Goal: Task Accomplishment & Management: Manage account settings

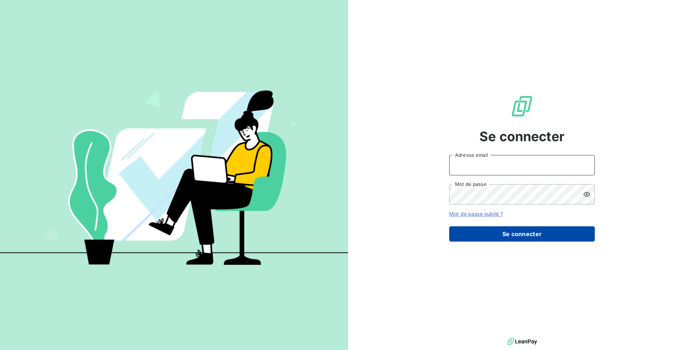
type input "[EMAIL_ADDRESS][DOMAIN_NAME]"
click at [492, 230] on button "Se connecter" at bounding box center [522, 233] width 146 height 15
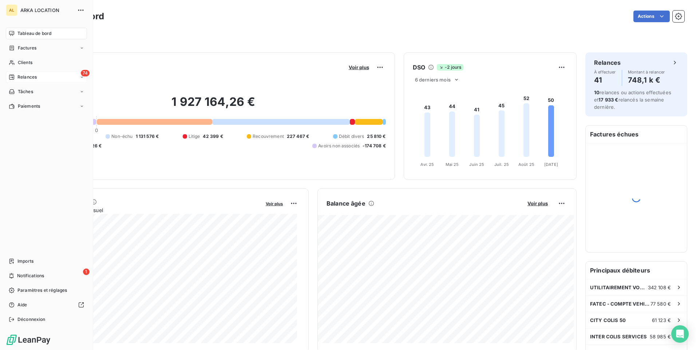
click at [24, 78] on span "Relances" at bounding box center [26, 77] width 19 height 7
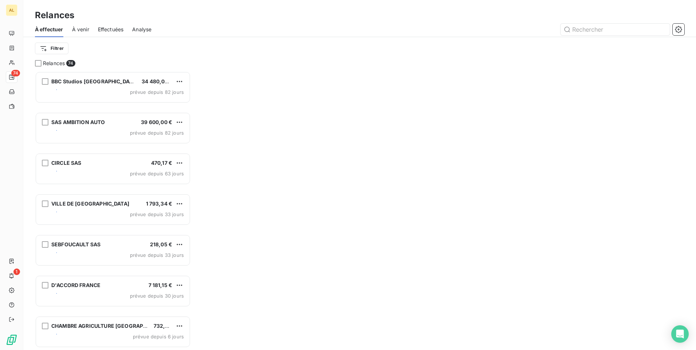
scroll to position [273, 150]
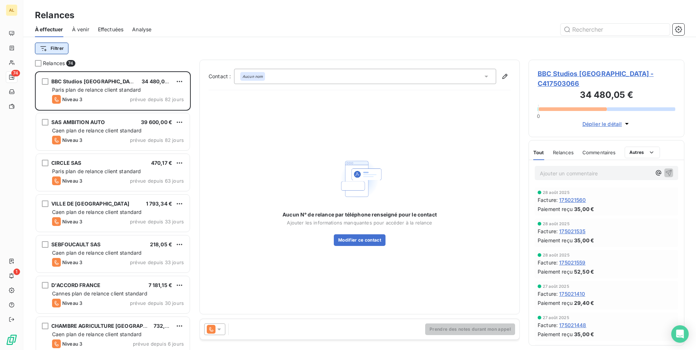
click at [61, 49] on html "AL 74 1 Relances À effectuer À venir Effectuées Analyse Filtrer Relances 74 BBC…" at bounding box center [348, 175] width 696 height 350
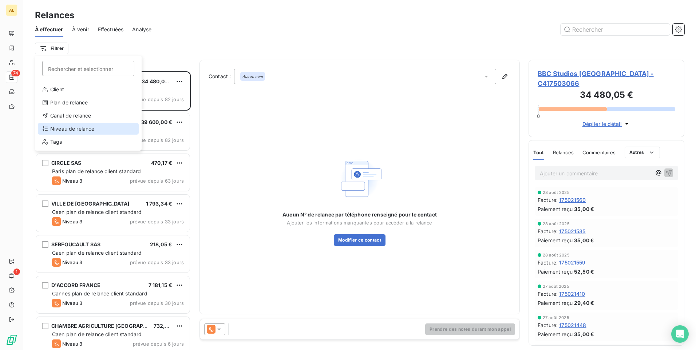
click at [82, 127] on div "Niveau de relance" at bounding box center [88, 129] width 101 height 12
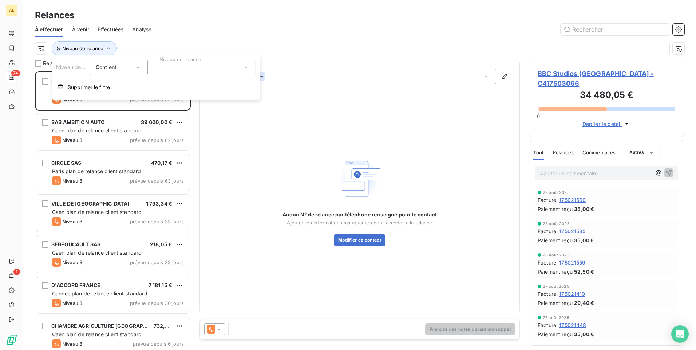
click at [171, 72] on div at bounding box center [203, 67] width 105 height 15
click at [171, 86] on span "Notification" at bounding box center [178, 82] width 28 height 7
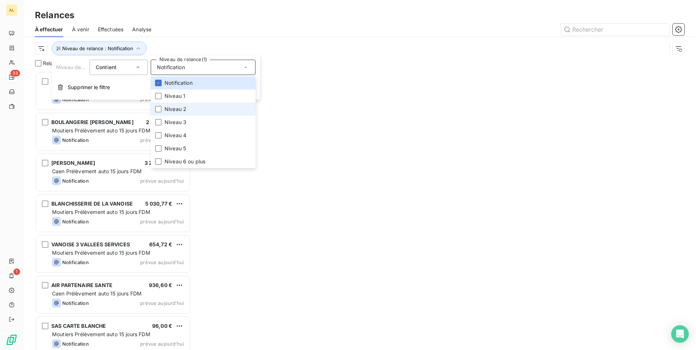
scroll to position [273, 150]
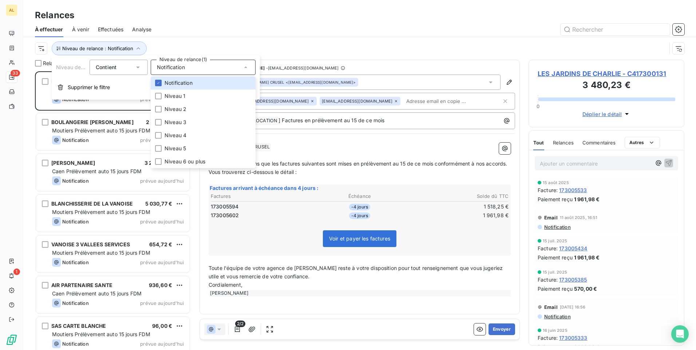
click at [266, 31] on div at bounding box center [422, 30] width 524 height 12
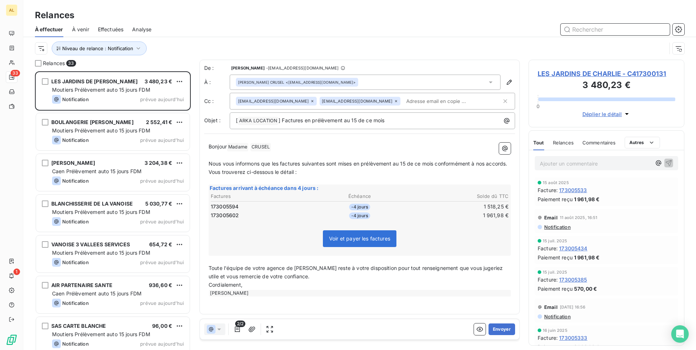
click at [579, 32] on input "text" at bounding box center [614, 30] width 109 height 12
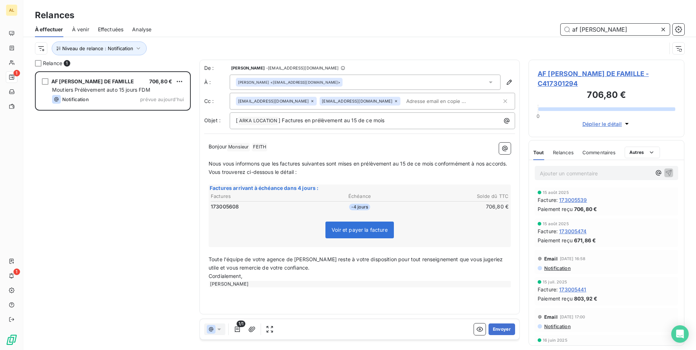
scroll to position [273, 150]
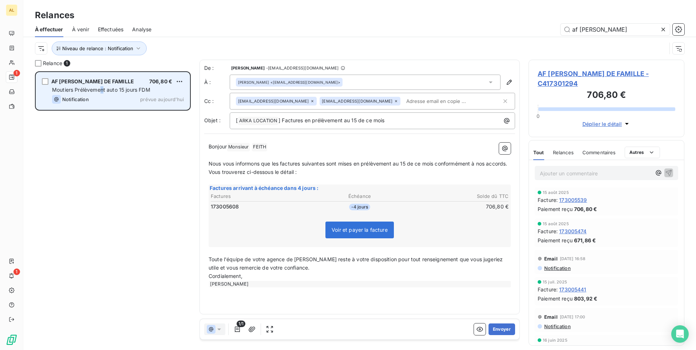
click at [103, 90] on span "Moutiers Prélèvement auto 15 jours FDM" at bounding box center [101, 90] width 98 height 6
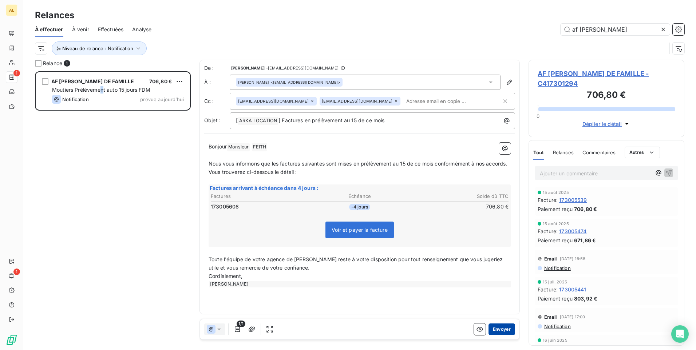
click at [497, 328] on button "Envoyer" at bounding box center [501, 329] width 27 height 12
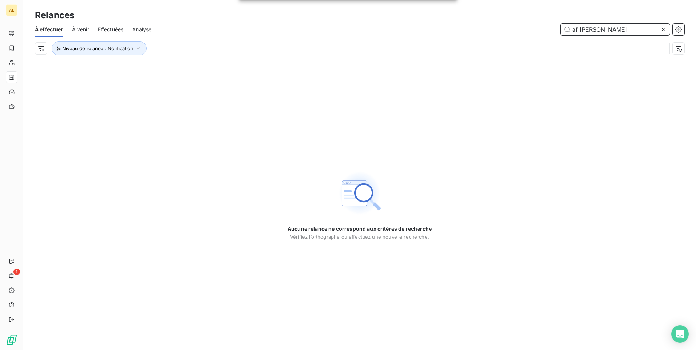
drag, startPoint x: 604, startPoint y: 30, endPoint x: 498, endPoint y: 29, distance: 106.6
click at [498, 29] on div "af [PERSON_NAME]" at bounding box center [422, 30] width 524 height 12
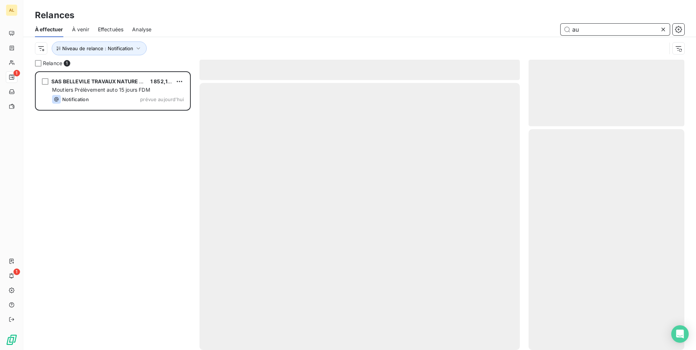
scroll to position [273, 150]
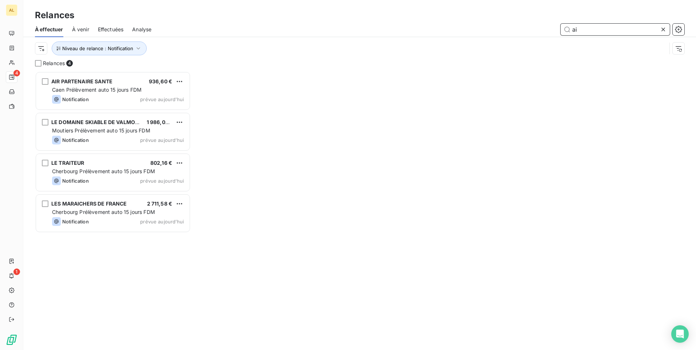
scroll to position [273, 150]
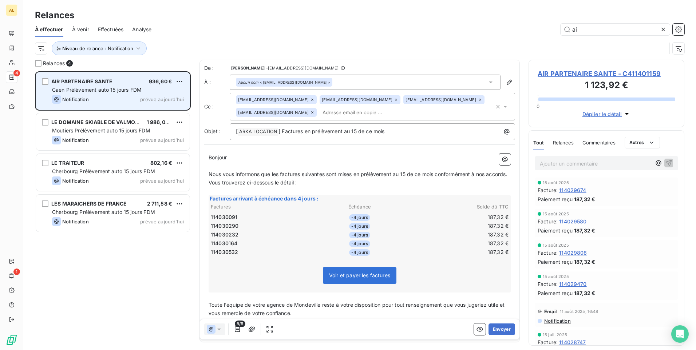
click at [101, 84] on span "AIR PARTENAIRE SANTE" at bounding box center [81, 81] width 61 height 6
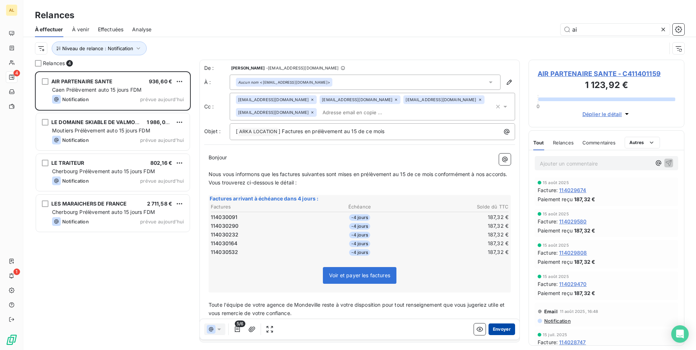
click at [491, 330] on button "Envoyer" at bounding box center [501, 329] width 27 height 12
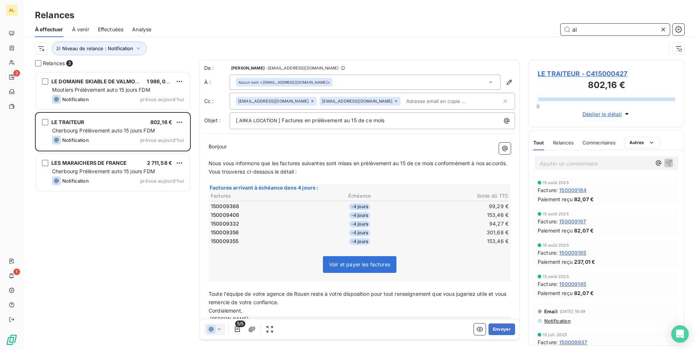
drag, startPoint x: 579, startPoint y: 27, endPoint x: 484, endPoint y: 29, distance: 95.0
click at [488, 29] on div "ai" at bounding box center [422, 30] width 524 height 12
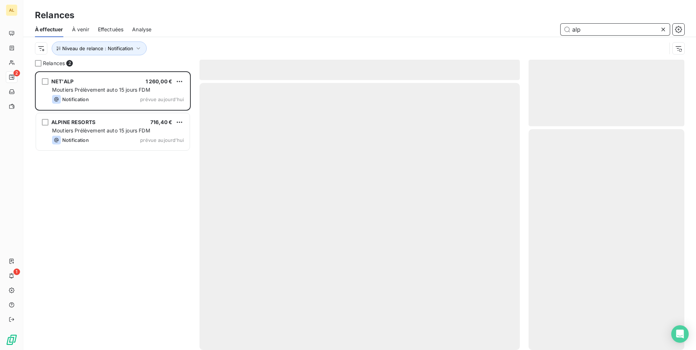
scroll to position [273, 150]
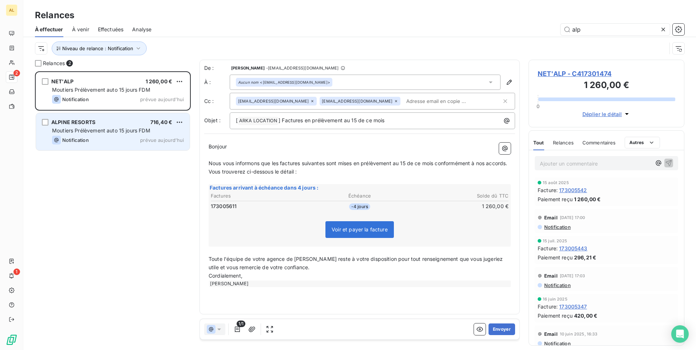
click at [123, 116] on div "ALPINE RESORTS 716,40 € Moutiers Prélèvement auto 15 jours FDM Notification pré…" at bounding box center [113, 131] width 154 height 37
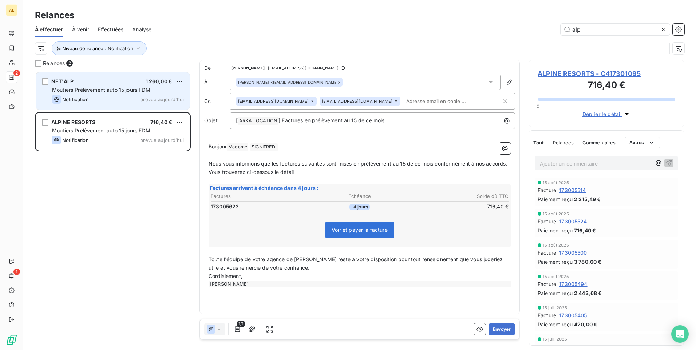
click at [110, 87] on span "Moutiers Prélèvement auto 15 jours FDM" at bounding box center [101, 90] width 98 height 6
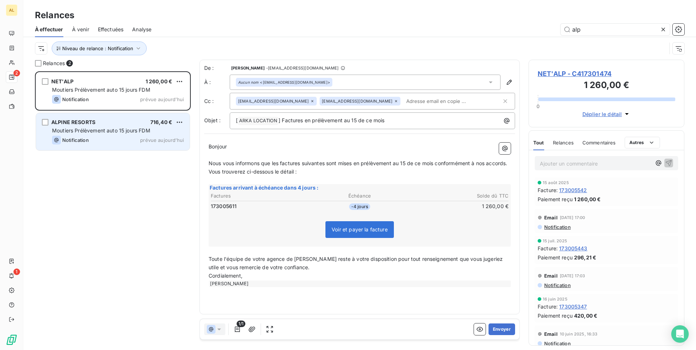
click at [128, 128] on span "Moutiers Prélèvement auto 15 jours FDM" at bounding box center [101, 130] width 98 height 6
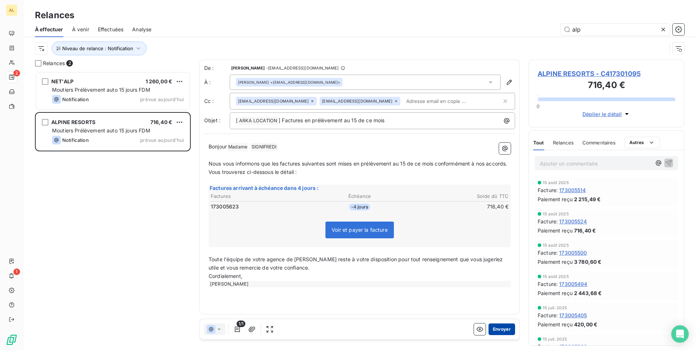
click at [505, 331] on button "Envoyer" at bounding box center [501, 329] width 27 height 12
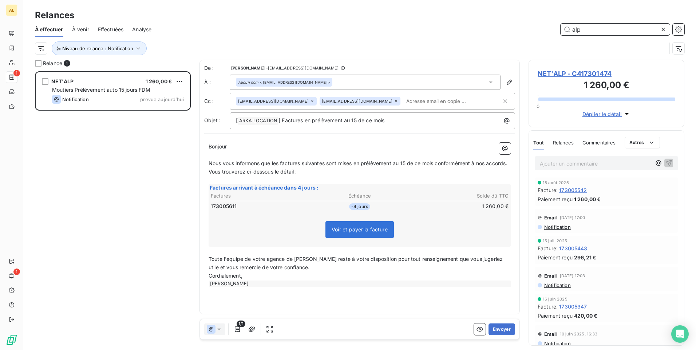
drag, startPoint x: 578, startPoint y: 31, endPoint x: 464, endPoint y: 40, distance: 115.0
click at [540, 31] on div "alp" at bounding box center [422, 30] width 524 height 12
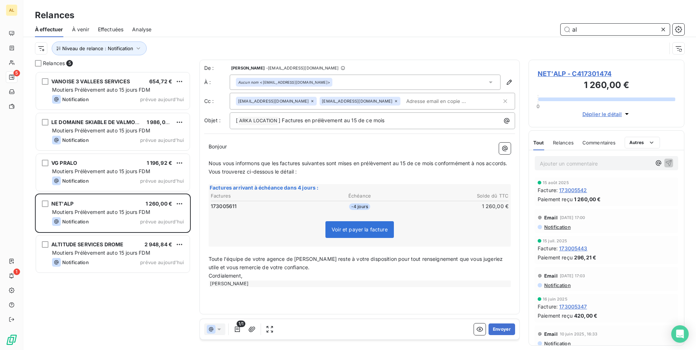
scroll to position [273, 150]
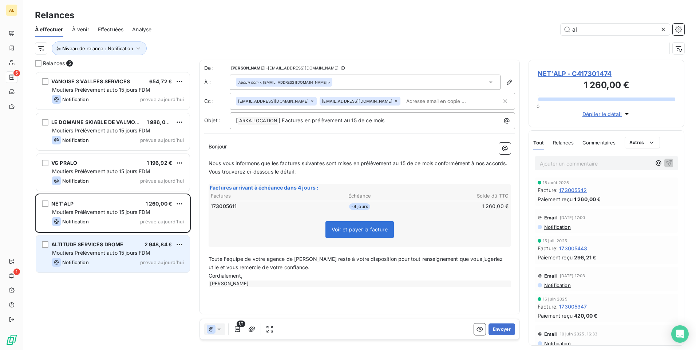
click at [92, 253] on span "Moutiers Prélèvement auto 15 jours FDM" at bounding box center [101, 253] width 98 height 6
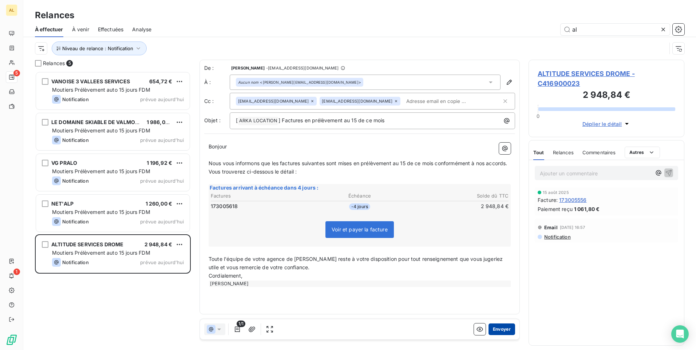
click at [500, 328] on button "Envoyer" at bounding box center [501, 329] width 27 height 12
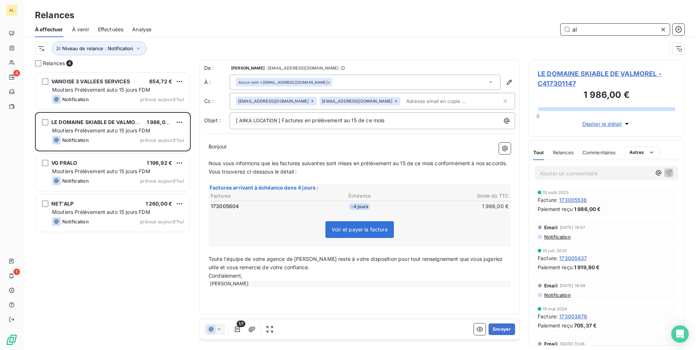
drag, startPoint x: 584, startPoint y: 25, endPoint x: 512, endPoint y: 31, distance: 71.9
click at [542, 31] on div "al" at bounding box center [422, 30] width 524 height 12
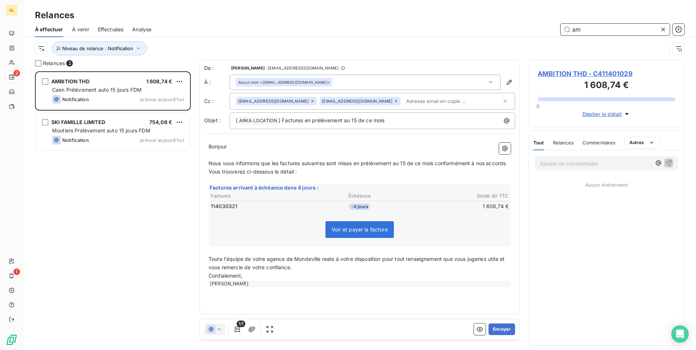
scroll to position [273, 150]
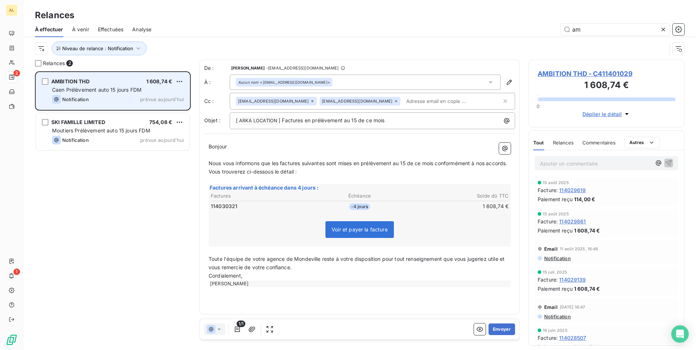
click at [110, 90] on span "Caen Prélèvement auto 15 jours FDM" at bounding box center [97, 90] width 90 height 6
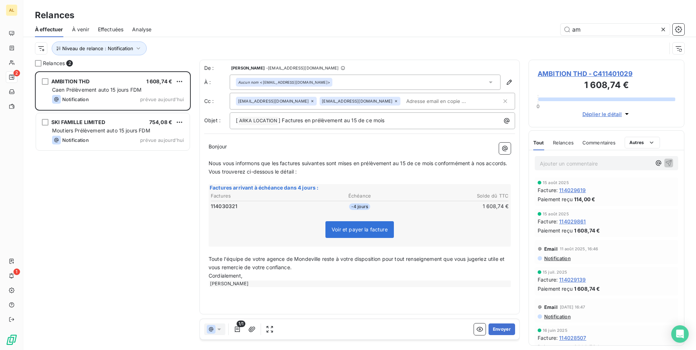
drag, startPoint x: 501, startPoint y: 327, endPoint x: 2, endPoint y: 327, distance: 498.9
click at [500, 327] on button "Envoyer" at bounding box center [501, 329] width 27 height 12
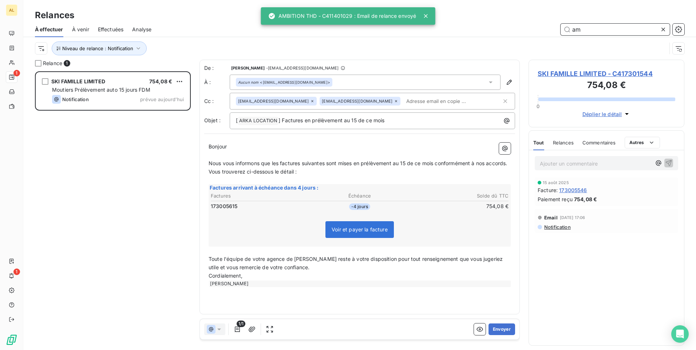
drag, startPoint x: 584, startPoint y: 31, endPoint x: 498, endPoint y: 26, distance: 86.0
click at [509, 31] on div "am" at bounding box center [422, 30] width 524 height 12
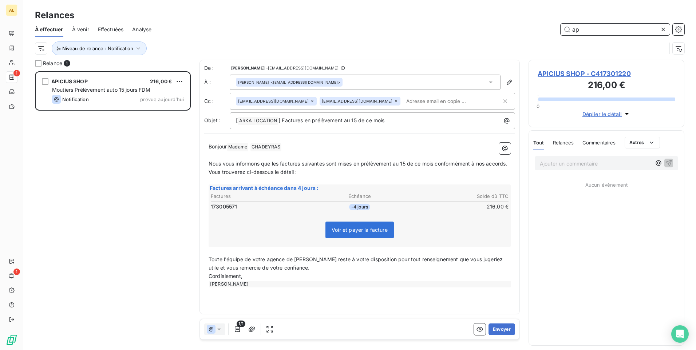
scroll to position [273, 150]
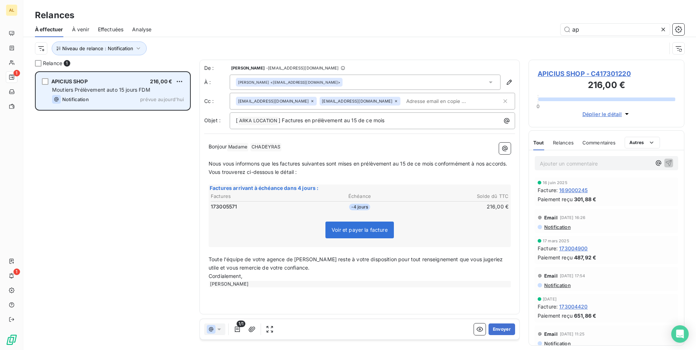
click at [117, 92] on span "Moutiers Prélèvement auto 15 jours FDM" at bounding box center [101, 90] width 98 height 6
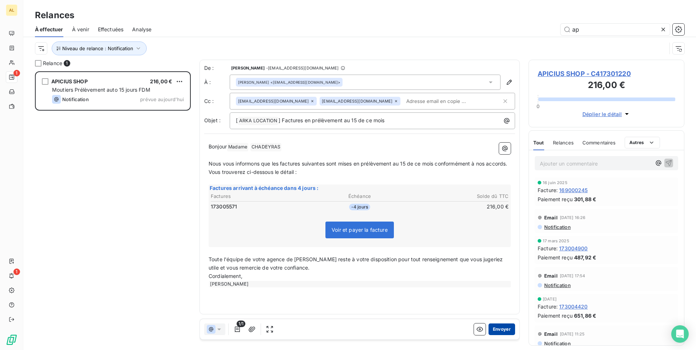
click at [497, 329] on button "Envoyer" at bounding box center [501, 329] width 27 height 12
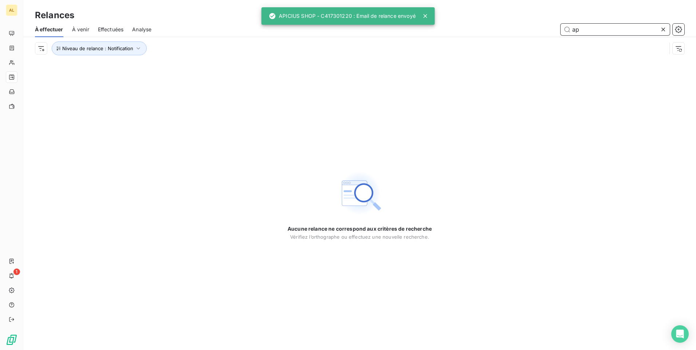
drag, startPoint x: 580, startPoint y: 33, endPoint x: 463, endPoint y: 29, distance: 117.2
click at [539, 30] on div "ap" at bounding box center [422, 30] width 524 height 12
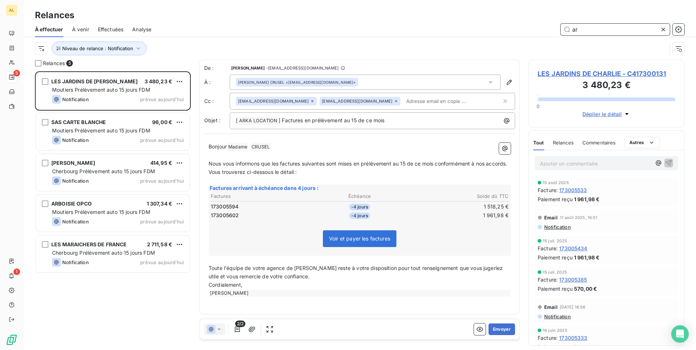
scroll to position [273, 150]
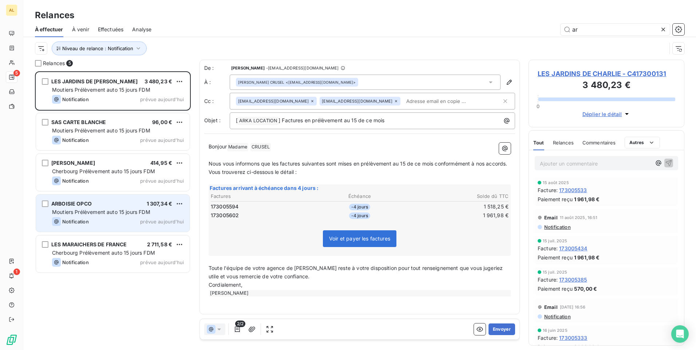
click at [99, 217] on div "Notification prévue aujourd’hui" at bounding box center [118, 221] width 132 height 9
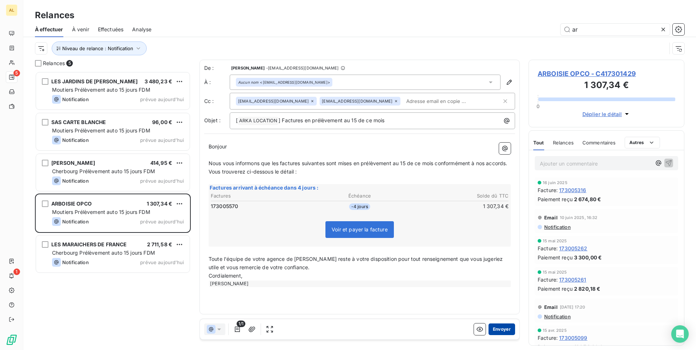
click at [495, 329] on button "Envoyer" at bounding box center [501, 329] width 27 height 12
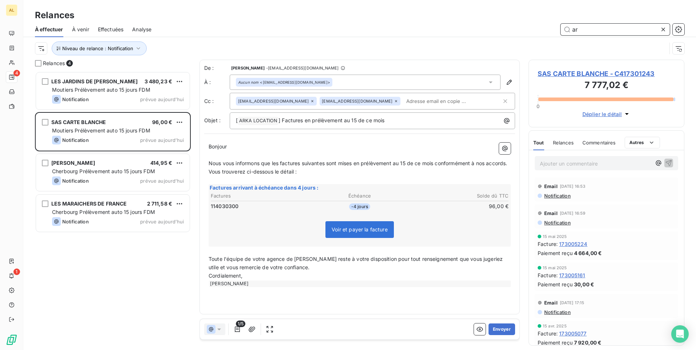
drag, startPoint x: 599, startPoint y: 31, endPoint x: 504, endPoint y: 33, distance: 95.4
click at [515, 32] on div "ar" at bounding box center [422, 30] width 524 height 12
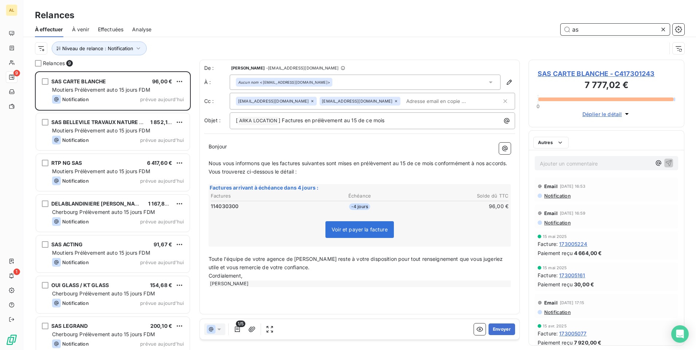
scroll to position [273, 150]
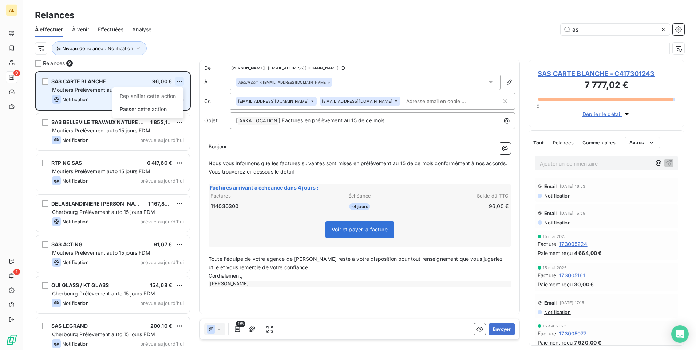
click at [179, 81] on html "AL 9 1 Relances À effectuer À venir Effectuées Analyse as Niveau de relance : N…" at bounding box center [348, 175] width 696 height 350
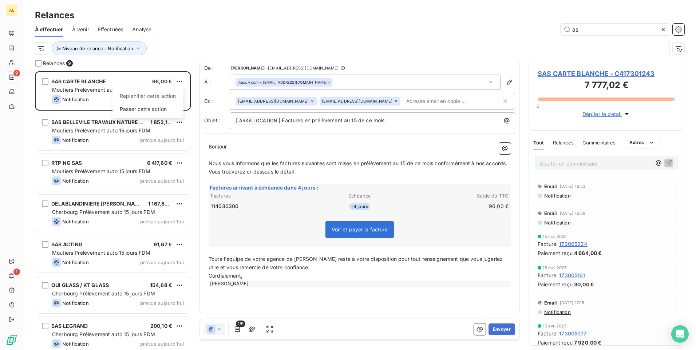
click at [181, 42] on html "AL 9 1 Relances À effectuer À venir Effectuées Analyse as Niveau de relance : N…" at bounding box center [348, 175] width 696 height 350
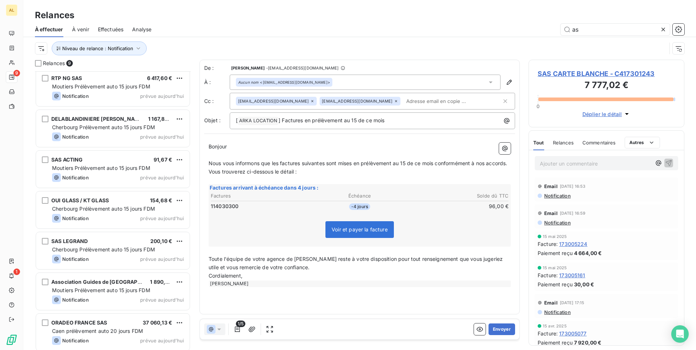
scroll to position [88, 0]
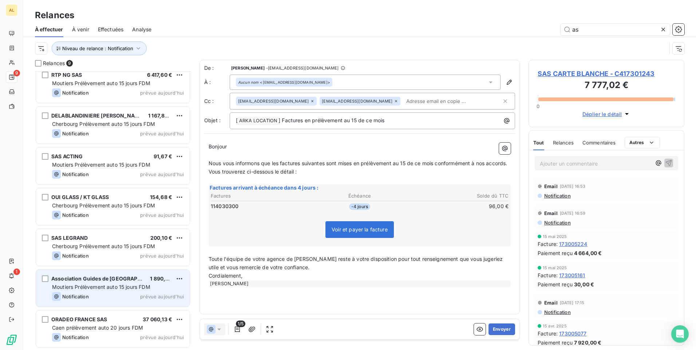
click at [96, 294] on div "Notification prévue aujourd’hui" at bounding box center [118, 296] width 132 height 9
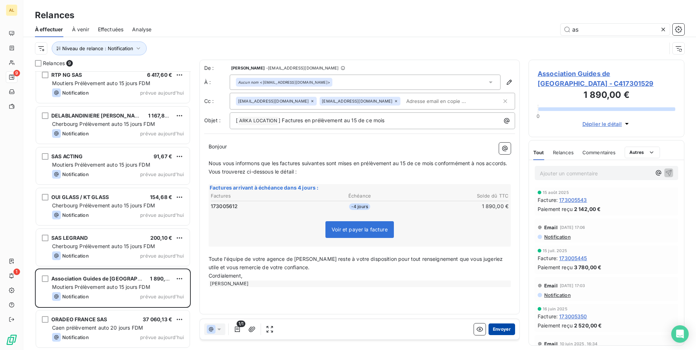
click at [505, 330] on button "Envoyer" at bounding box center [501, 329] width 27 height 12
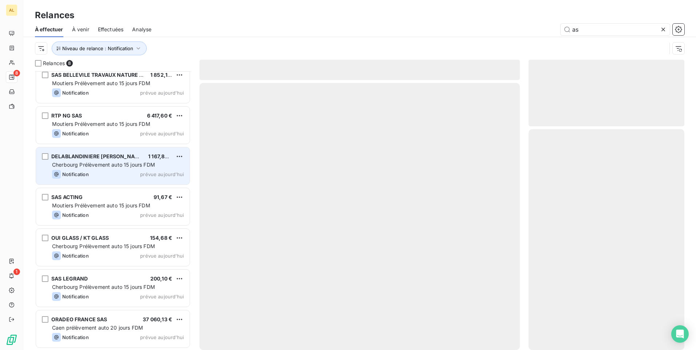
scroll to position [47, 0]
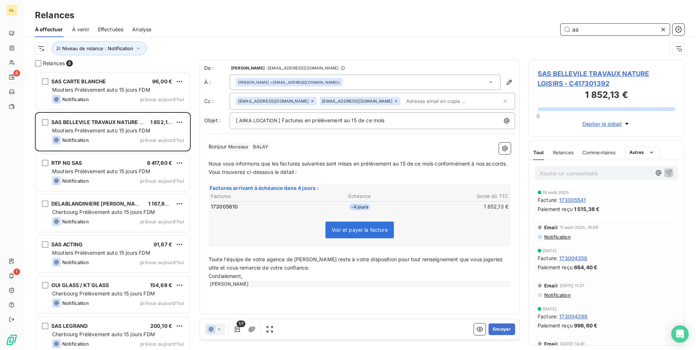
drag, startPoint x: 587, startPoint y: 30, endPoint x: 465, endPoint y: 27, distance: 121.9
click at [481, 27] on div "as" at bounding box center [422, 30] width 524 height 12
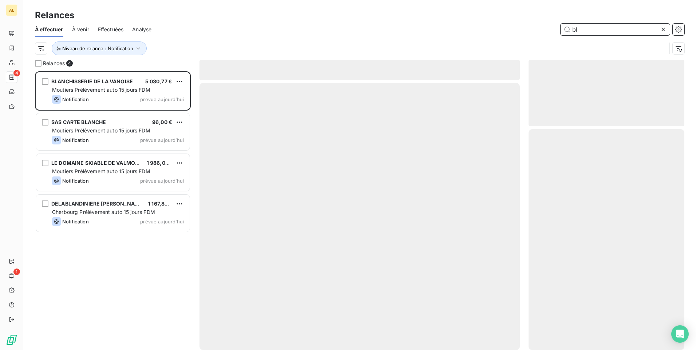
scroll to position [273, 150]
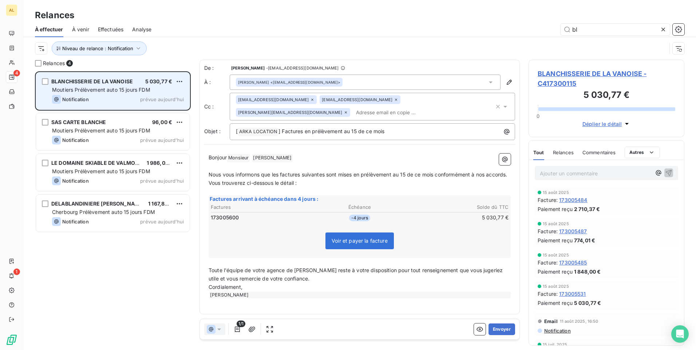
click at [119, 91] on span "Moutiers Prélèvement auto 15 jours FDM" at bounding box center [101, 90] width 98 height 6
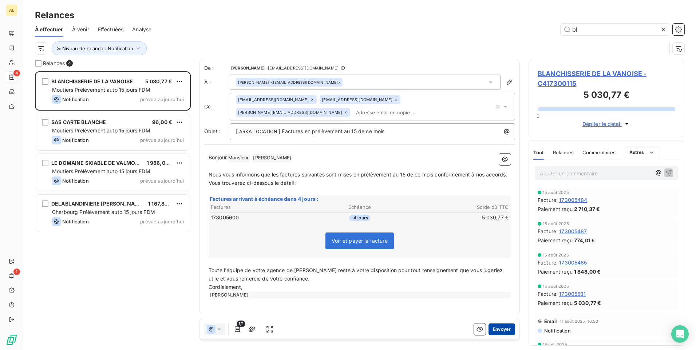
click at [492, 331] on button "Envoyer" at bounding box center [501, 329] width 27 height 12
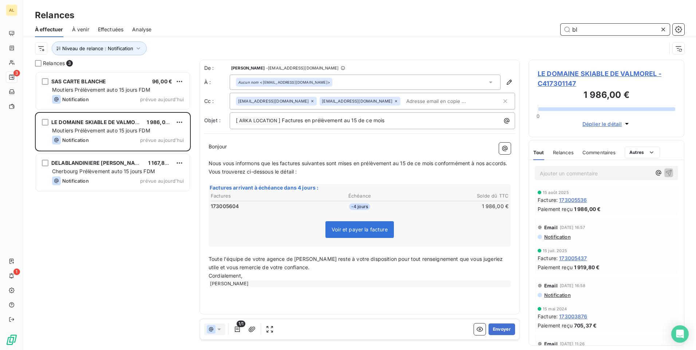
drag, startPoint x: 585, startPoint y: 29, endPoint x: 527, endPoint y: 27, distance: 58.3
click at [549, 27] on div "bl" at bounding box center [422, 30] width 524 height 12
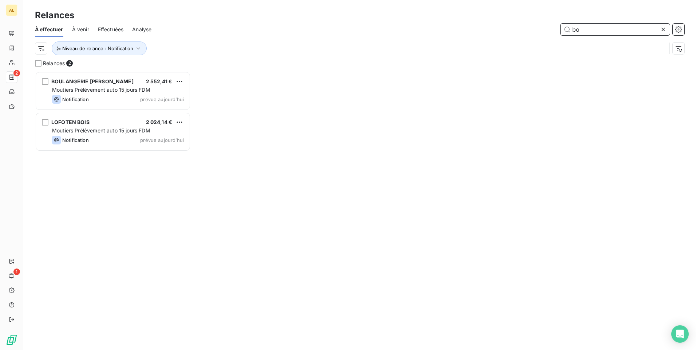
scroll to position [273, 150]
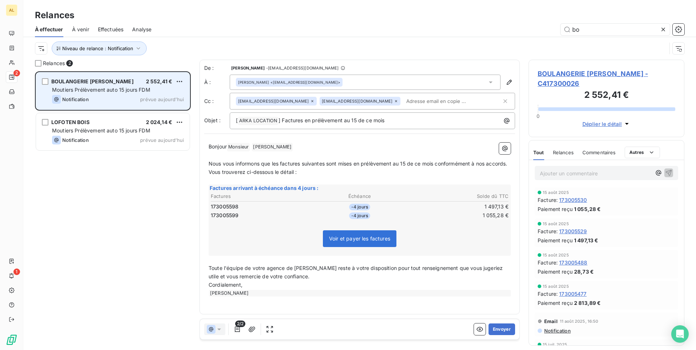
click at [115, 85] on div "BOULANGERIE [PERSON_NAME] 2 552,41 € Moutiers Prélèvement auto 15 jours FDM Not…" at bounding box center [113, 90] width 154 height 37
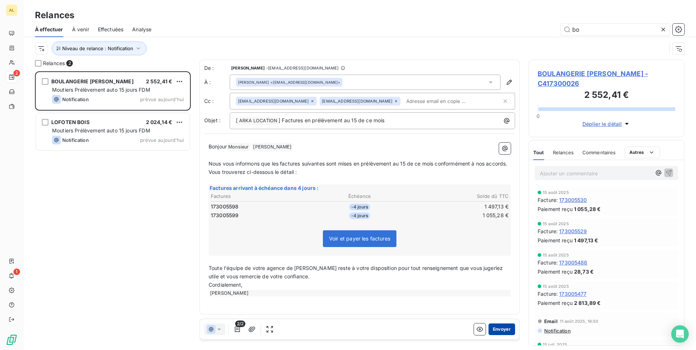
click at [497, 331] on button "Envoyer" at bounding box center [501, 329] width 27 height 12
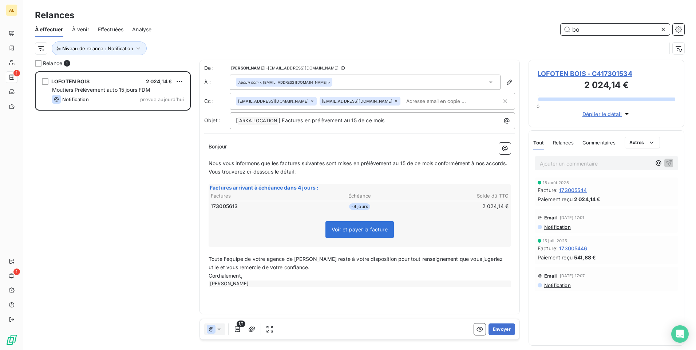
drag, startPoint x: 585, startPoint y: 31, endPoint x: 528, endPoint y: 31, distance: 56.4
click at [534, 31] on div "bo" at bounding box center [422, 30] width 524 height 12
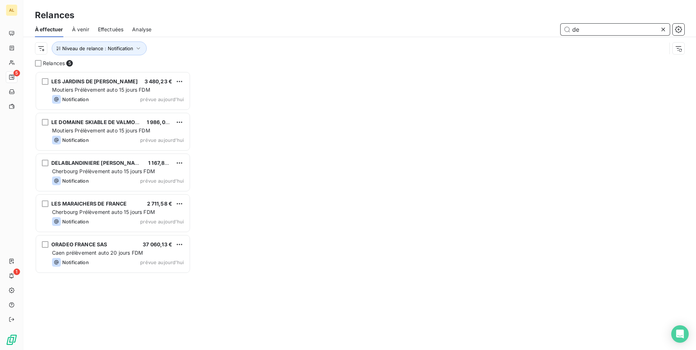
scroll to position [273, 150]
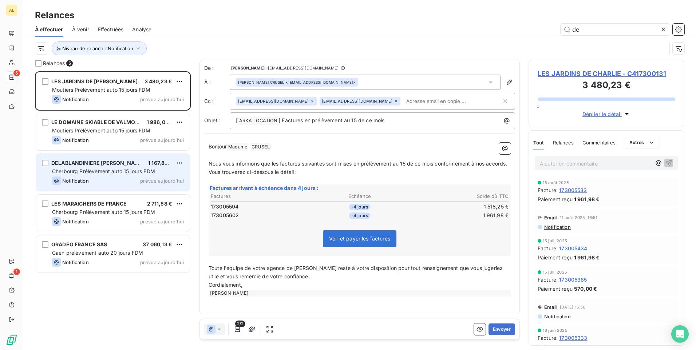
click at [92, 168] on span "Cherbourg Prélèvement auto 15 jours FDM" at bounding box center [103, 171] width 103 height 6
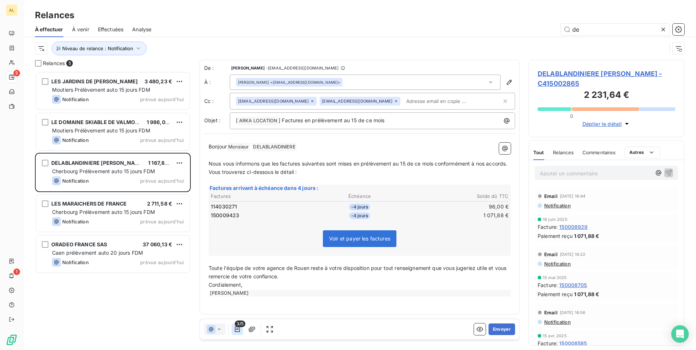
click at [239, 330] on icon "button" at bounding box center [237, 329] width 7 height 7
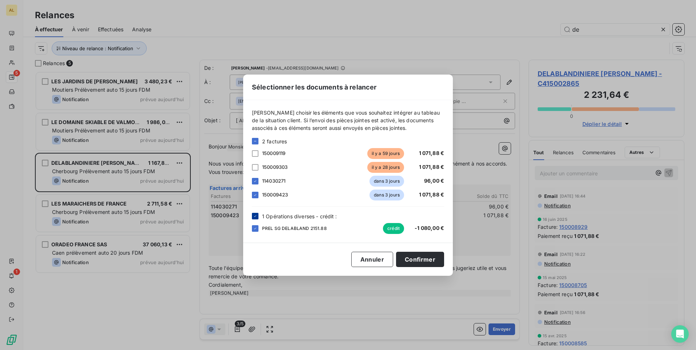
click at [257, 217] on icon at bounding box center [255, 216] width 4 height 4
click at [256, 168] on div at bounding box center [255, 167] width 7 height 7
click at [414, 258] on button "Confirmer" at bounding box center [420, 259] width 48 height 15
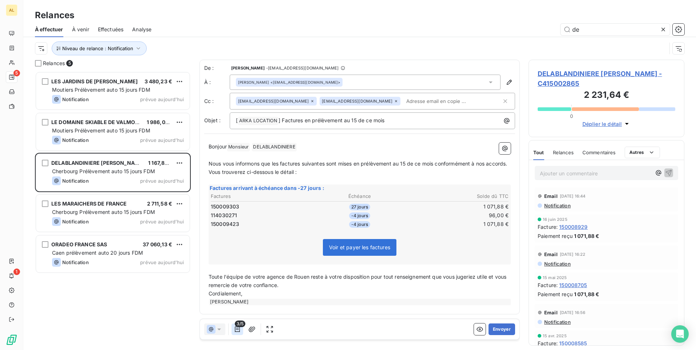
click at [234, 329] on icon "button" at bounding box center [237, 329] width 7 height 7
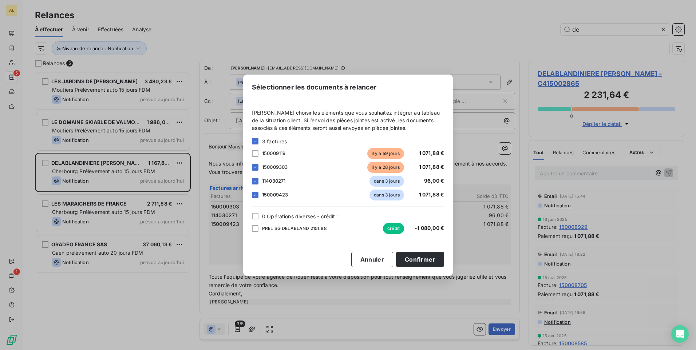
click at [260, 217] on div "0 Opérations diverses - crédit :" at bounding box center [348, 217] width 192 height 8
click at [259, 217] on div "0 Opérations diverses - crédit :" at bounding box center [348, 217] width 192 height 8
click at [253, 214] on div at bounding box center [255, 216] width 7 height 7
click at [251, 152] on div "[PERSON_NAME] choisir les éléments que vous souhaitez intégrer au tableau de la…" at bounding box center [348, 171] width 210 height 143
click at [256, 152] on div at bounding box center [255, 153] width 7 height 7
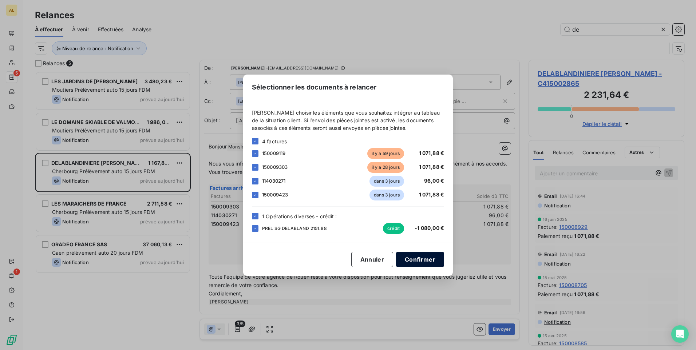
click at [410, 259] on button "Confirmer" at bounding box center [420, 259] width 48 height 15
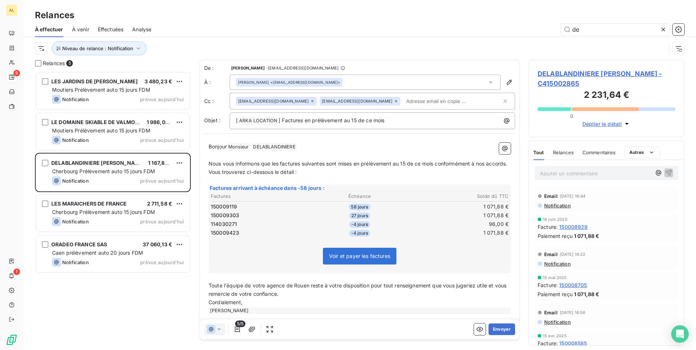
click at [310, 100] on icon at bounding box center [312, 101] width 4 height 4
click at [491, 331] on button "Envoyer" at bounding box center [501, 329] width 27 height 12
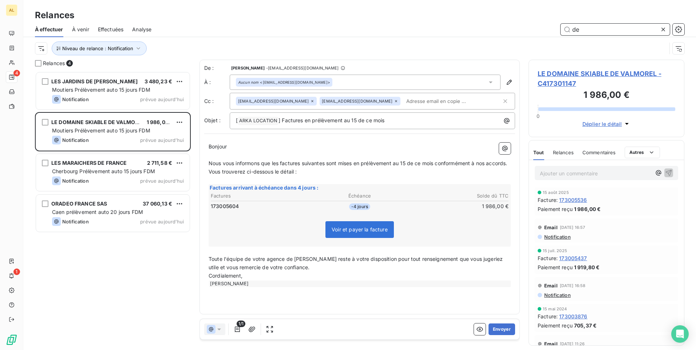
click at [569, 29] on input "de" at bounding box center [614, 30] width 109 height 12
type input "f"
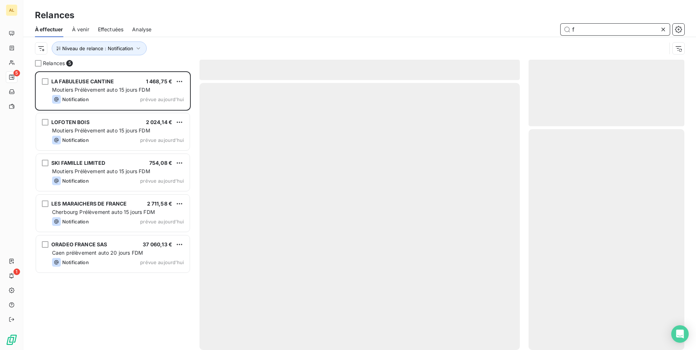
scroll to position [273, 150]
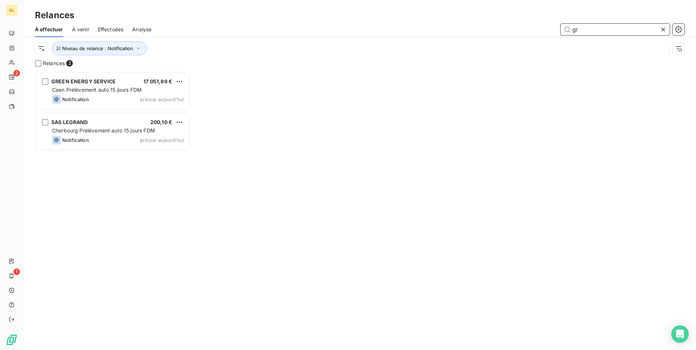
scroll to position [273, 150]
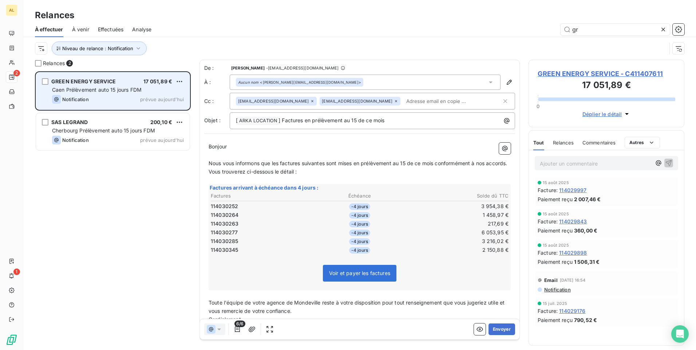
click at [114, 88] on span "Caen Prélèvement auto 15 jours FDM" at bounding box center [97, 90] width 90 height 6
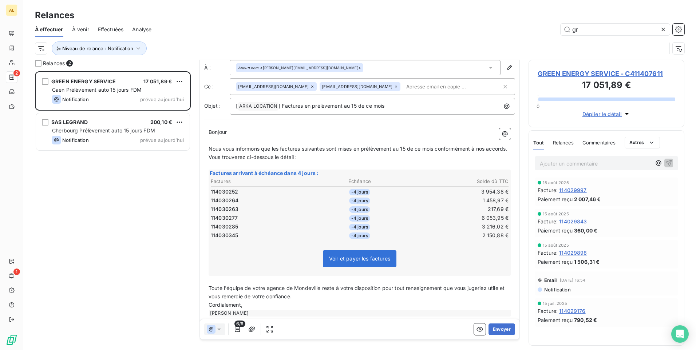
scroll to position [0, 0]
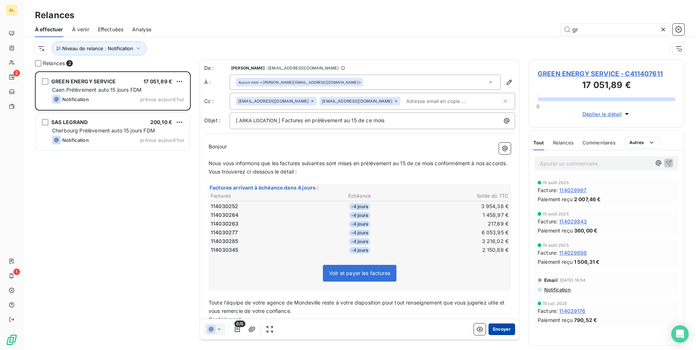
click at [493, 331] on button "Envoyer" at bounding box center [501, 329] width 27 height 12
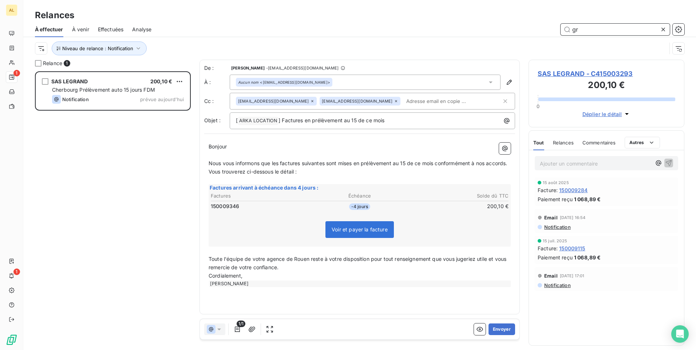
drag, startPoint x: 581, startPoint y: 30, endPoint x: 453, endPoint y: 30, distance: 128.1
click at [453, 30] on div "gr" at bounding box center [422, 30] width 524 height 12
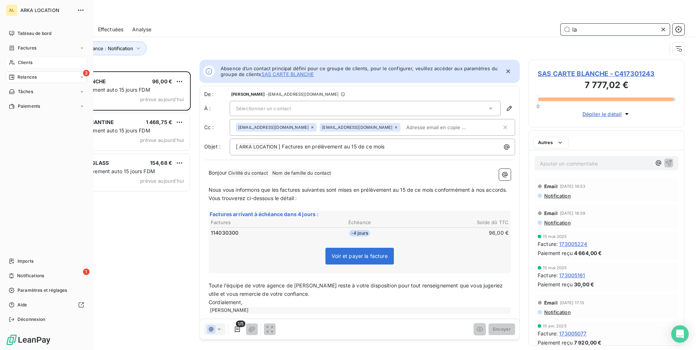
scroll to position [273, 150]
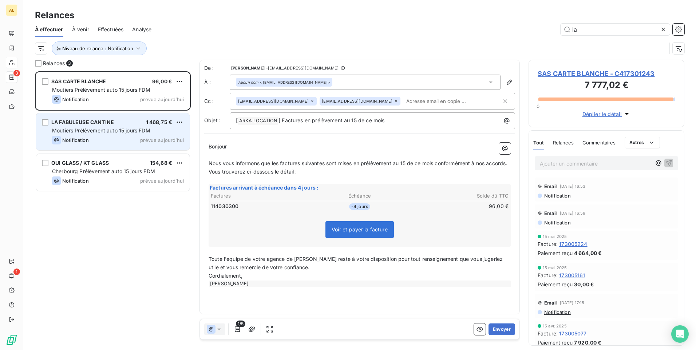
click at [106, 140] on div "Notification prévue aujourd’hui" at bounding box center [118, 140] width 132 height 9
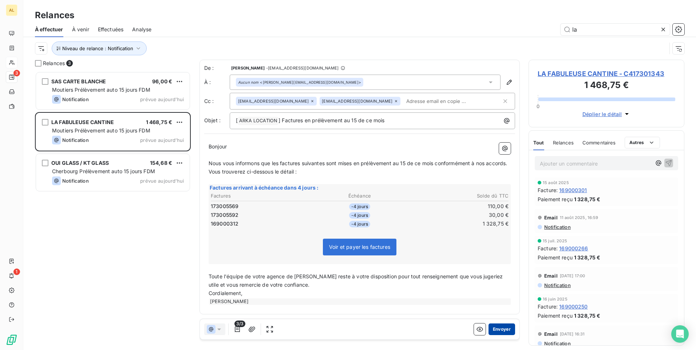
click at [498, 330] on button "Envoyer" at bounding box center [501, 329] width 27 height 12
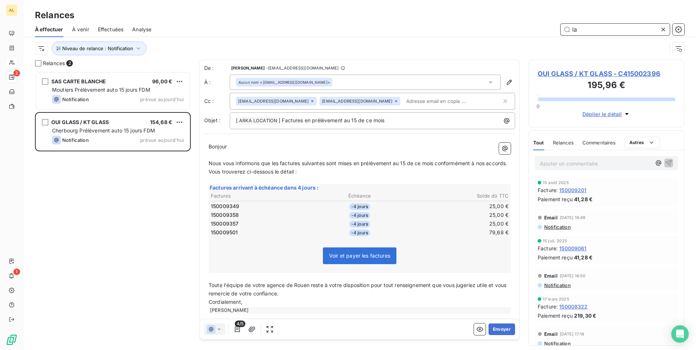
drag, startPoint x: 579, startPoint y: 31, endPoint x: 539, endPoint y: 32, distance: 40.8
click at [550, 31] on div "la" at bounding box center [422, 30] width 524 height 12
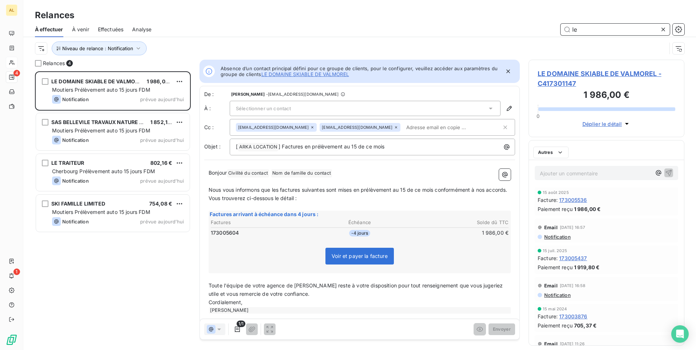
scroll to position [273, 150]
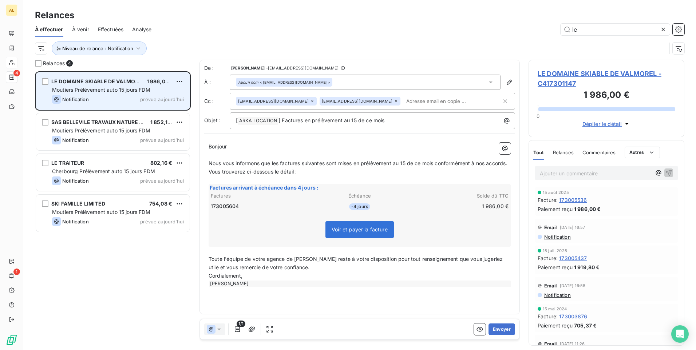
click at [97, 94] on div "LE DOMAINE SKIABLE DE VALMOREL 1 986,00 € Moutiers Prélèvement auto 15 jours FD…" at bounding box center [113, 90] width 154 height 37
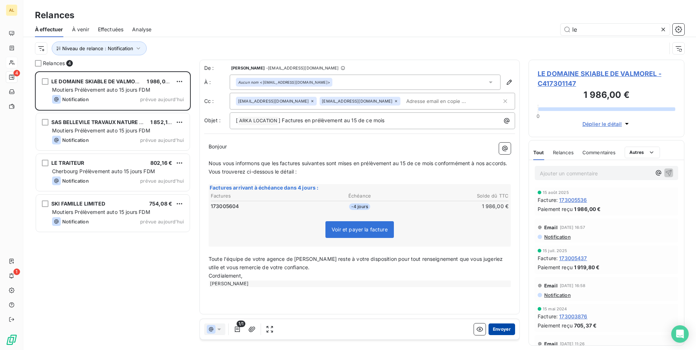
drag, startPoint x: 501, startPoint y: 328, endPoint x: 198, endPoint y: 300, distance: 304.8
click at [501, 329] on button "Envoyer" at bounding box center [501, 329] width 27 height 12
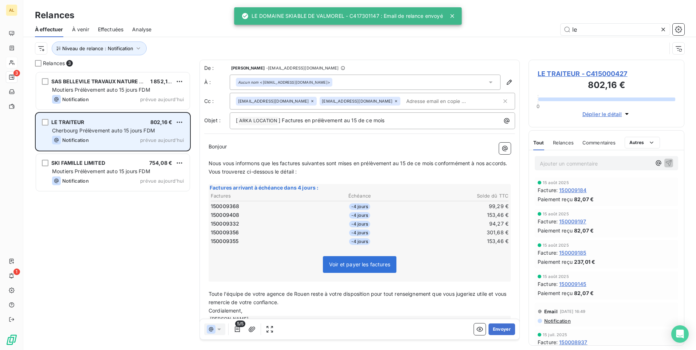
click at [112, 129] on span "Cherbourg Prélèvement auto 15 jours FDM" at bounding box center [103, 130] width 103 height 6
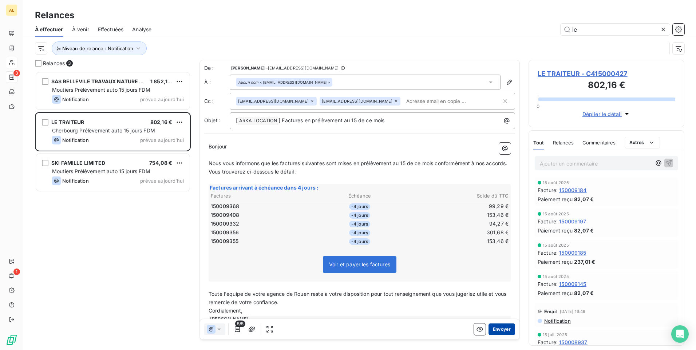
click at [496, 329] on button "Envoyer" at bounding box center [501, 329] width 27 height 12
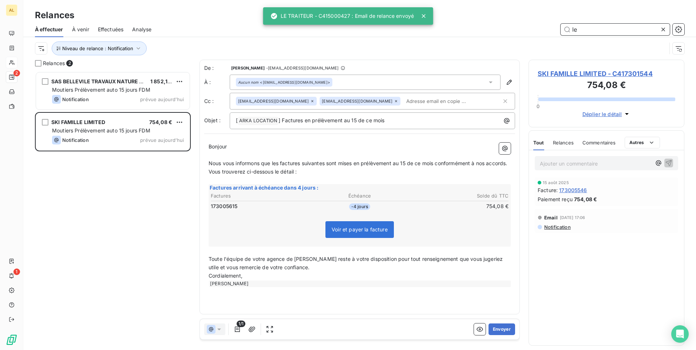
drag, startPoint x: 592, startPoint y: 28, endPoint x: 551, endPoint y: 28, distance: 40.4
click at [552, 28] on div "le" at bounding box center [422, 30] width 524 height 12
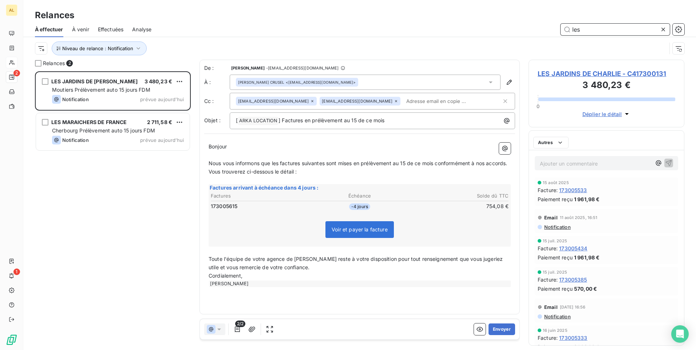
scroll to position [273, 150]
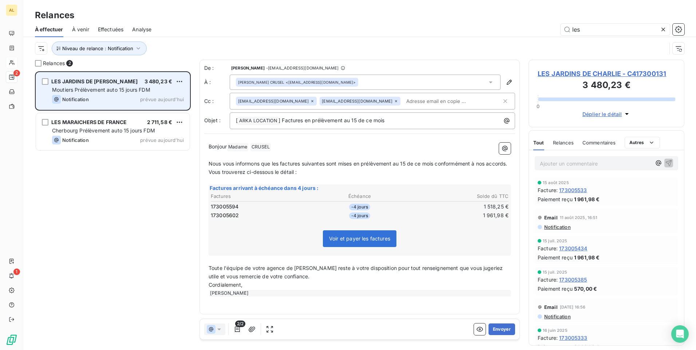
click at [120, 86] on div "Moutiers Prélèvement auto 15 jours FDM" at bounding box center [118, 89] width 132 height 7
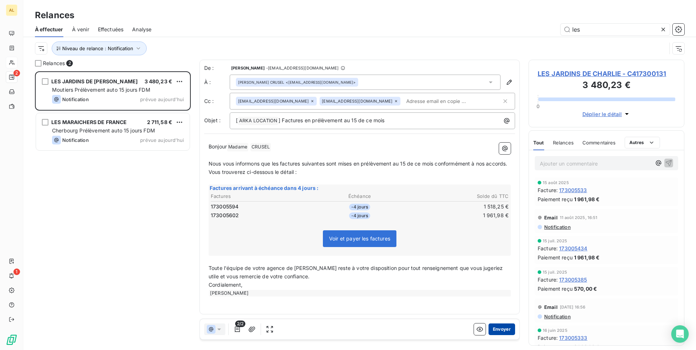
click at [505, 332] on button "Envoyer" at bounding box center [501, 329] width 27 height 12
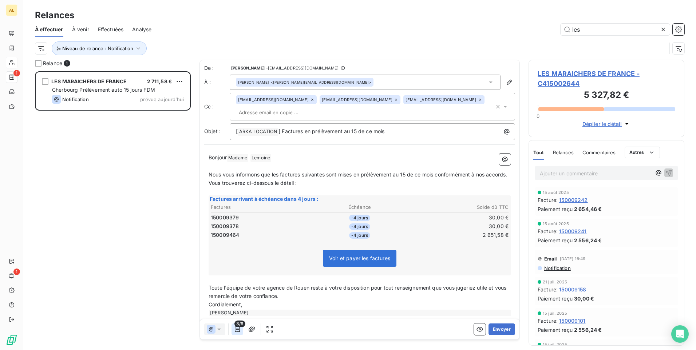
click at [239, 329] on icon "button" at bounding box center [237, 329] width 5 height 6
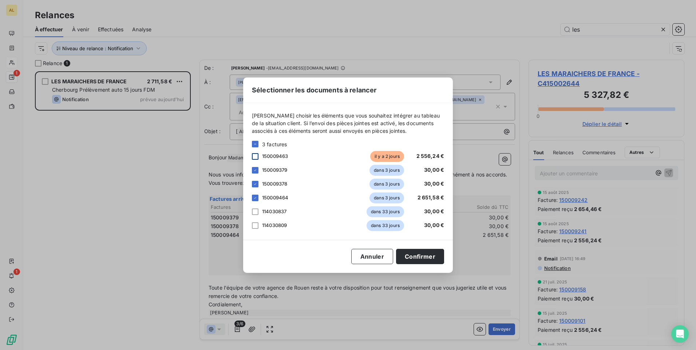
click at [258, 156] on div at bounding box center [255, 156] width 7 height 7
click at [417, 258] on button "Confirmer" at bounding box center [420, 256] width 48 height 15
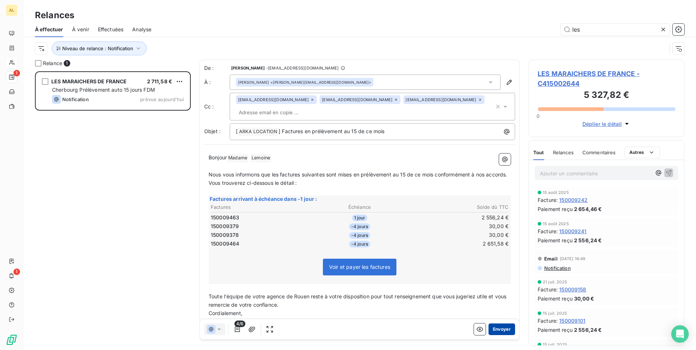
click at [497, 332] on button "Envoyer" at bounding box center [501, 329] width 27 height 12
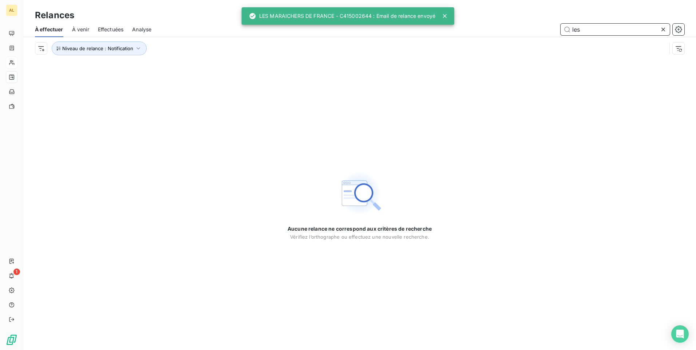
drag, startPoint x: 587, startPoint y: 32, endPoint x: 501, endPoint y: 42, distance: 86.4
click at [563, 32] on input "les" at bounding box center [614, 30] width 109 height 12
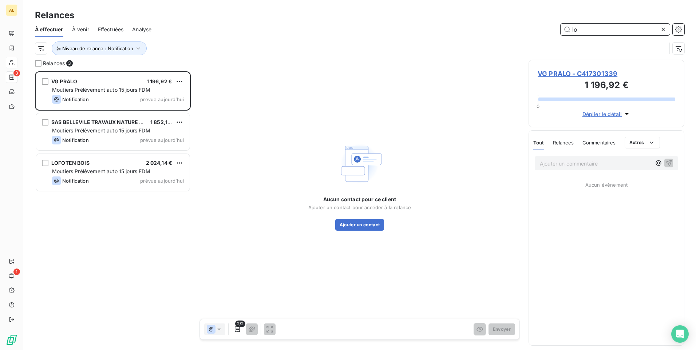
scroll to position [273, 150]
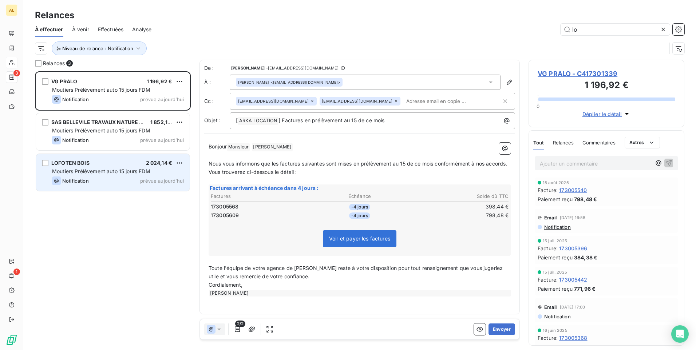
click at [97, 170] on span "Moutiers Prélèvement auto 15 jours FDM" at bounding box center [101, 171] width 98 height 6
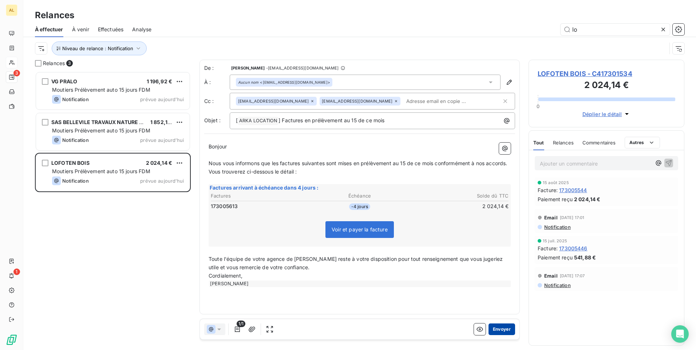
click at [502, 330] on button "Envoyer" at bounding box center [501, 329] width 27 height 12
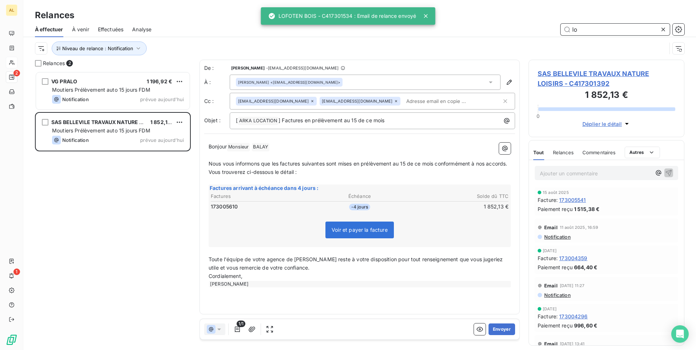
drag, startPoint x: 586, startPoint y: 29, endPoint x: 468, endPoint y: 32, distance: 118.3
click at [472, 32] on div "lo" at bounding box center [422, 30] width 524 height 12
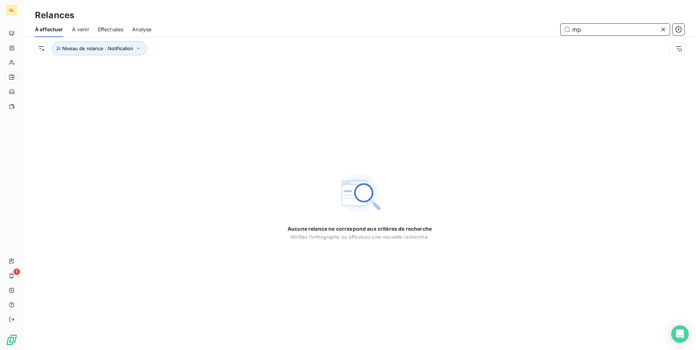
click at [575, 35] on input "mp" at bounding box center [614, 30] width 109 height 12
type input "m"
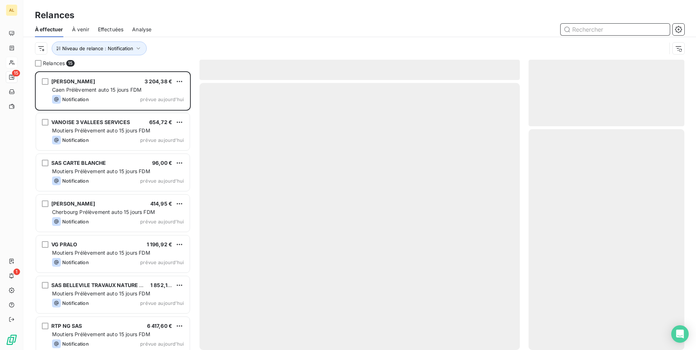
scroll to position [273, 150]
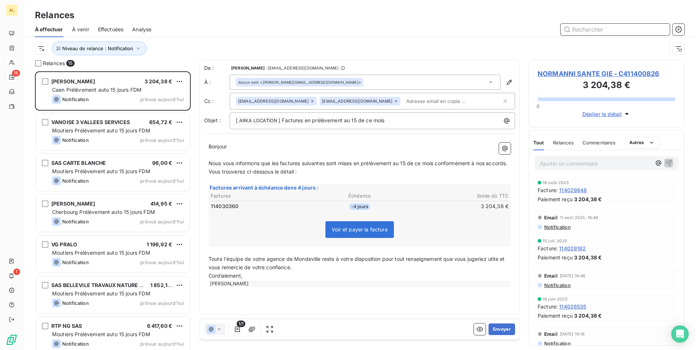
click at [573, 33] on input "text" at bounding box center [614, 30] width 109 height 12
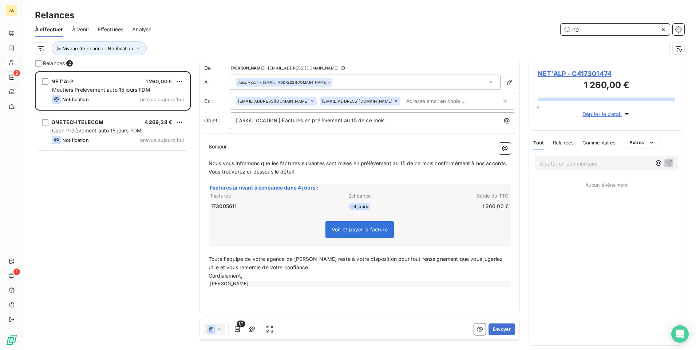
scroll to position [273, 150]
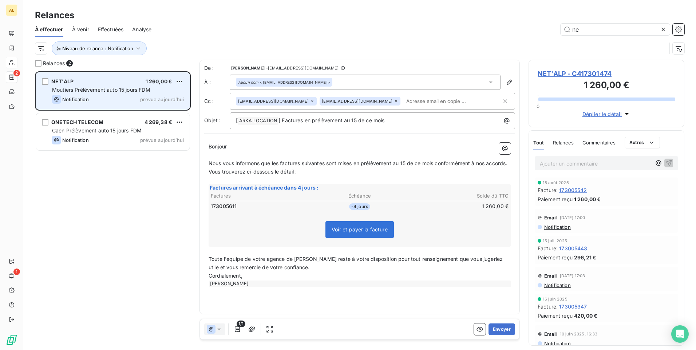
click at [95, 88] on span "Moutiers Prélèvement auto 15 jours FDM" at bounding box center [101, 90] width 98 height 6
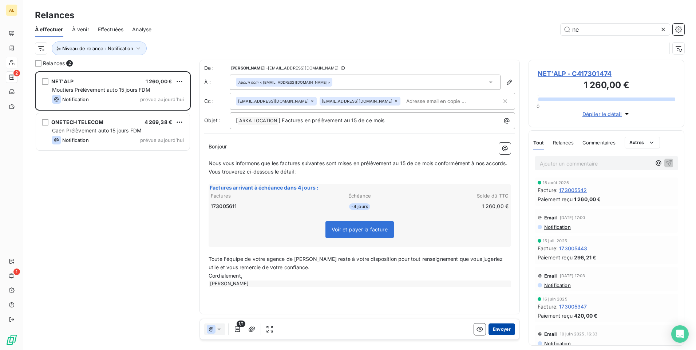
click at [502, 329] on button "Envoyer" at bounding box center [501, 329] width 27 height 12
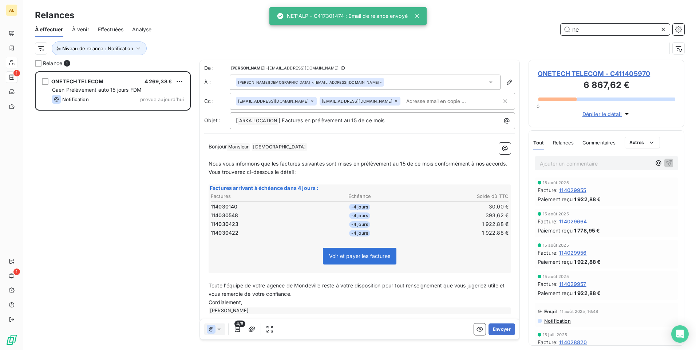
drag, startPoint x: 584, startPoint y: 33, endPoint x: 495, endPoint y: 36, distance: 90.0
click at [508, 34] on div "ne" at bounding box center [422, 30] width 524 height 12
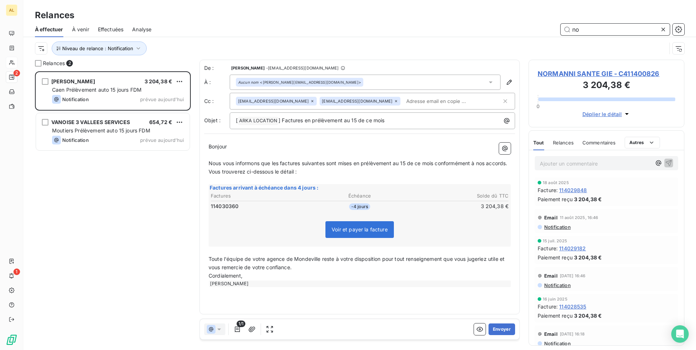
scroll to position [273, 150]
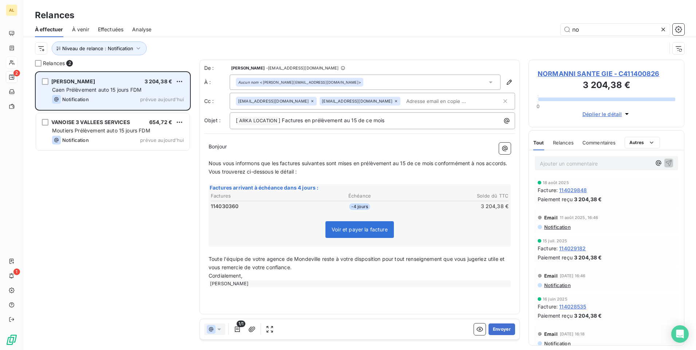
click at [79, 86] on div "Caen Prélèvement auto 15 jours FDM" at bounding box center [118, 89] width 132 height 7
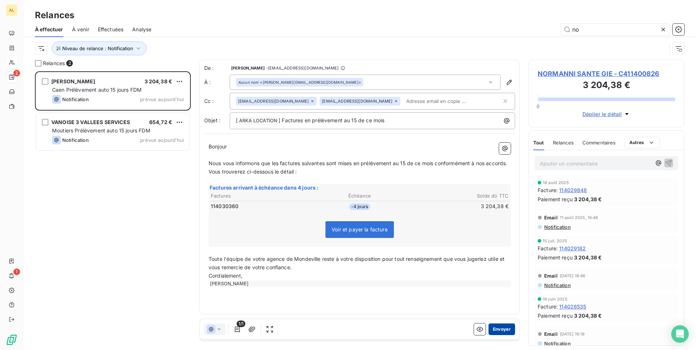
click at [503, 331] on button "Envoyer" at bounding box center [501, 329] width 27 height 12
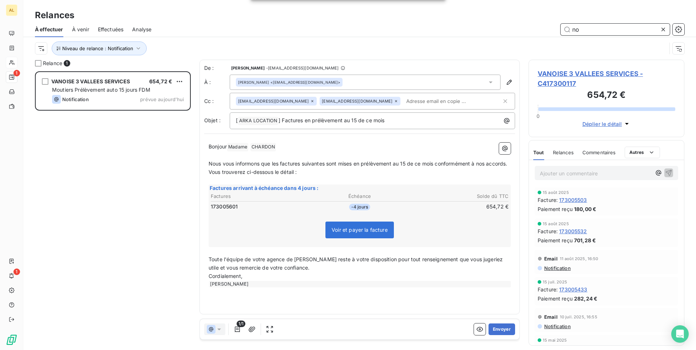
drag, startPoint x: 572, startPoint y: 27, endPoint x: 485, endPoint y: 29, distance: 87.4
click at [512, 27] on div "no" at bounding box center [422, 30] width 524 height 12
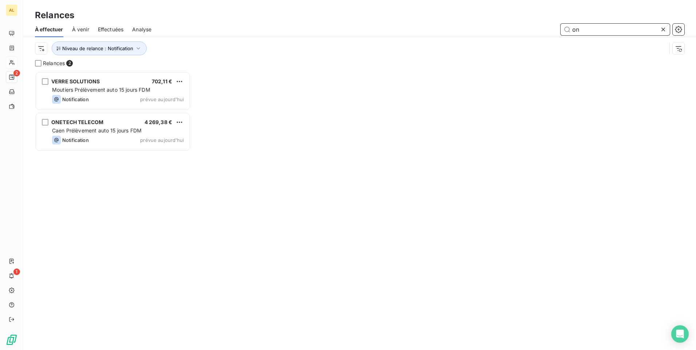
scroll to position [273, 150]
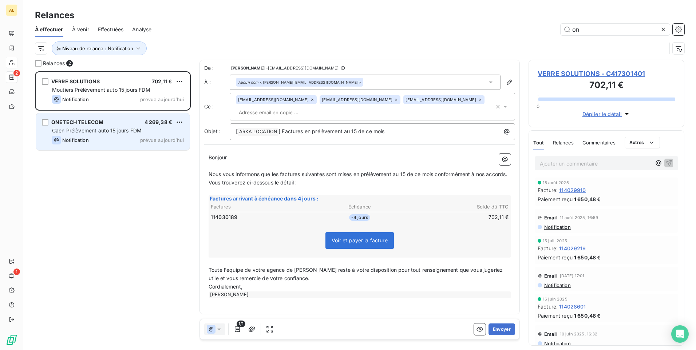
click at [112, 120] on div "ONETECH TELECOM 4 269,38 €" at bounding box center [118, 122] width 132 height 7
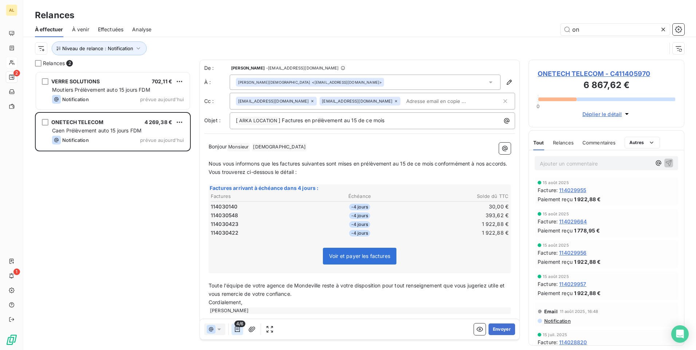
click at [236, 327] on icon "button" at bounding box center [237, 329] width 7 height 7
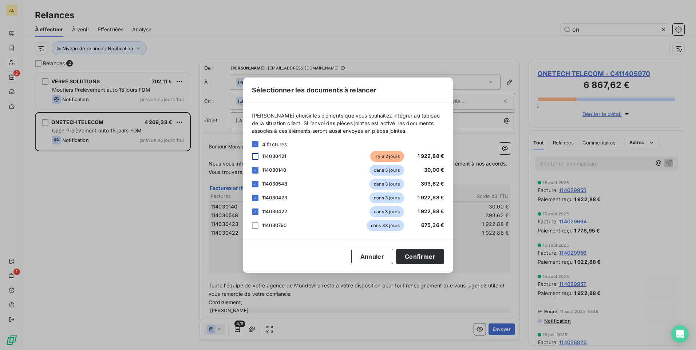
click at [258, 156] on div at bounding box center [255, 156] width 7 height 7
click at [422, 259] on button "Confirmer" at bounding box center [420, 256] width 48 height 15
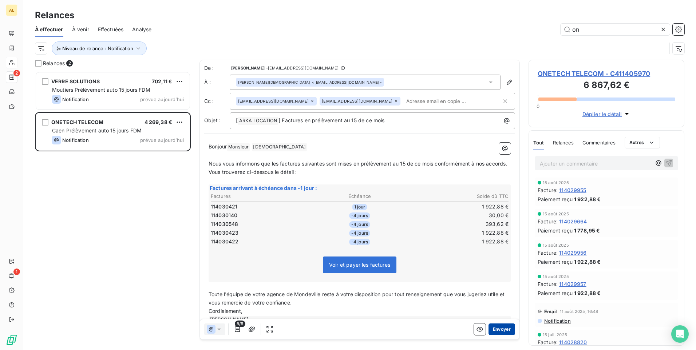
click at [496, 328] on button "Envoyer" at bounding box center [501, 329] width 27 height 12
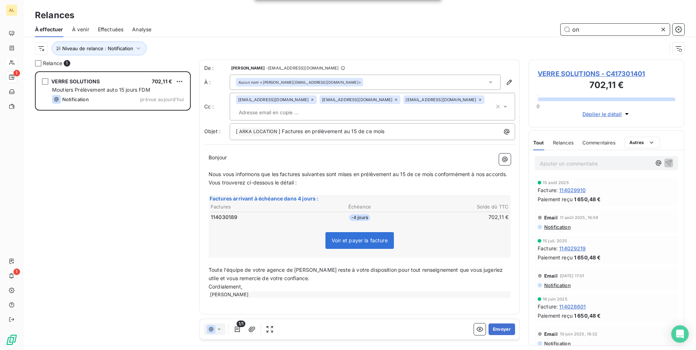
drag, startPoint x: 584, startPoint y: 31, endPoint x: 394, endPoint y: 40, distance: 189.8
click at [502, 31] on div "on" at bounding box center [422, 30] width 524 height 12
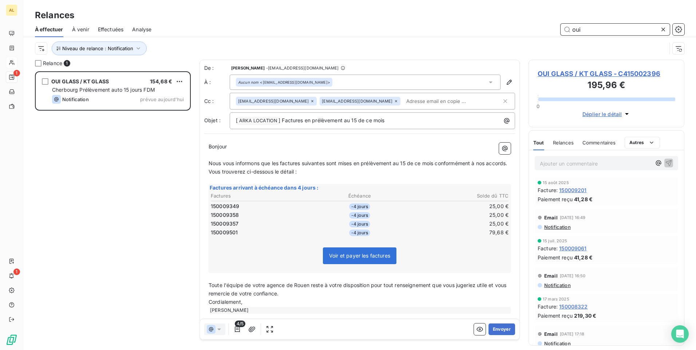
scroll to position [273, 150]
click at [237, 331] on icon "button" at bounding box center [237, 329] width 7 height 7
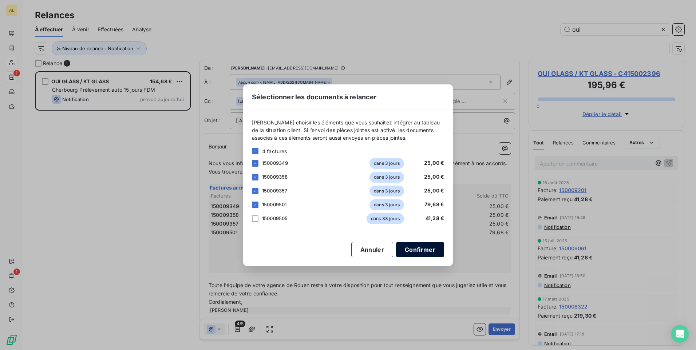
click at [416, 250] on button "Confirmer" at bounding box center [420, 249] width 48 height 15
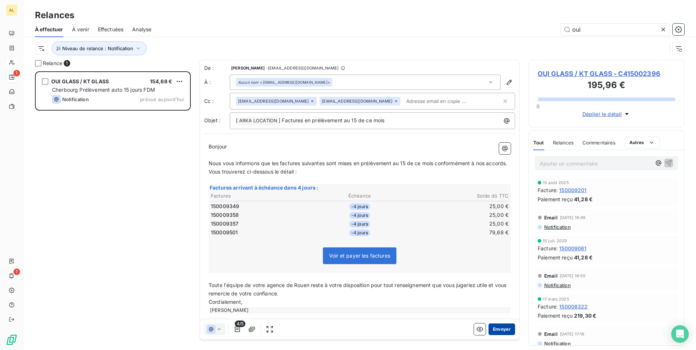
click at [494, 332] on button "Envoyer" at bounding box center [501, 329] width 27 height 12
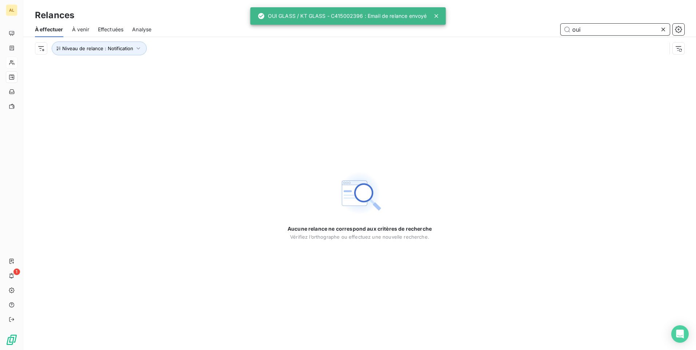
drag, startPoint x: 586, startPoint y: 28, endPoint x: 340, endPoint y: 57, distance: 247.4
click at [391, 57] on div "À effectuer À venir Effectuées Analyse oui Niveau de relance : Notification" at bounding box center [359, 41] width 672 height 38
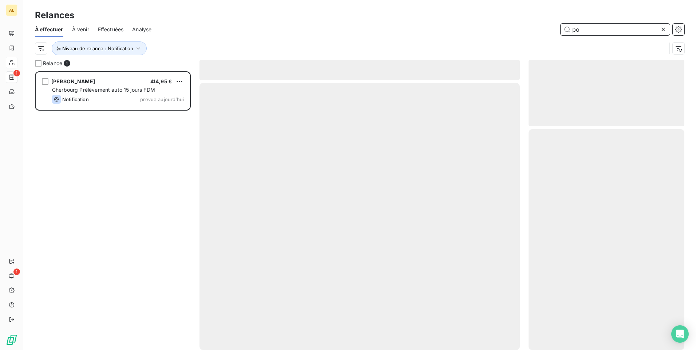
scroll to position [273, 150]
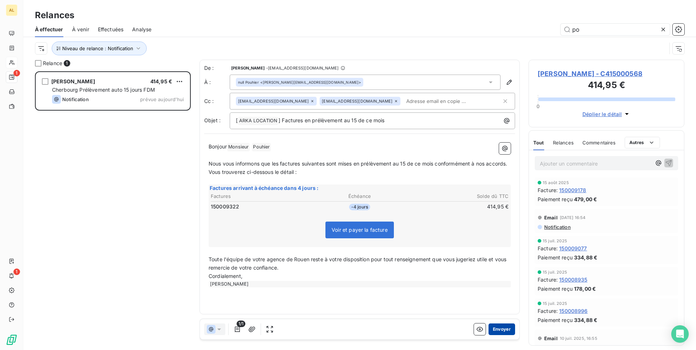
click at [499, 331] on button "Envoyer" at bounding box center [501, 329] width 27 height 12
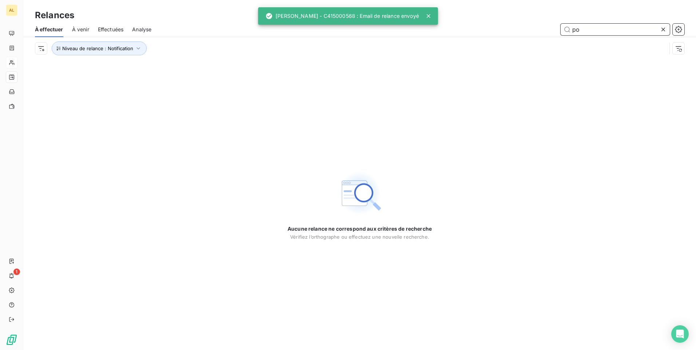
drag, startPoint x: 583, startPoint y: 32, endPoint x: 537, endPoint y: 35, distance: 45.5
click at [537, 34] on div "po" at bounding box center [422, 30] width 524 height 12
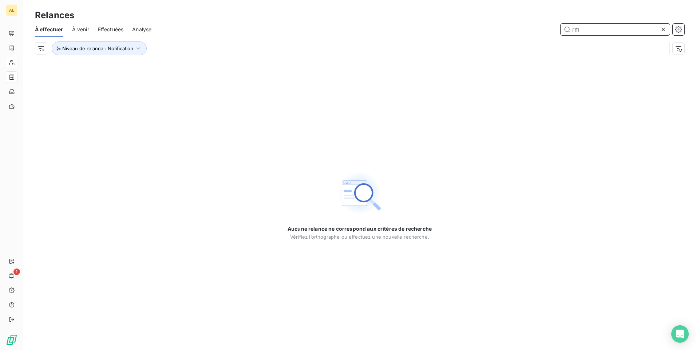
drag, startPoint x: 581, startPoint y: 29, endPoint x: 438, endPoint y: 29, distance: 143.0
click at [579, 29] on input "rm" at bounding box center [614, 30] width 109 height 12
click at [576, 34] on input "rm" at bounding box center [614, 30] width 109 height 12
drag, startPoint x: 582, startPoint y: 31, endPoint x: 488, endPoint y: 30, distance: 93.9
click at [526, 31] on div "rm" at bounding box center [422, 30] width 524 height 12
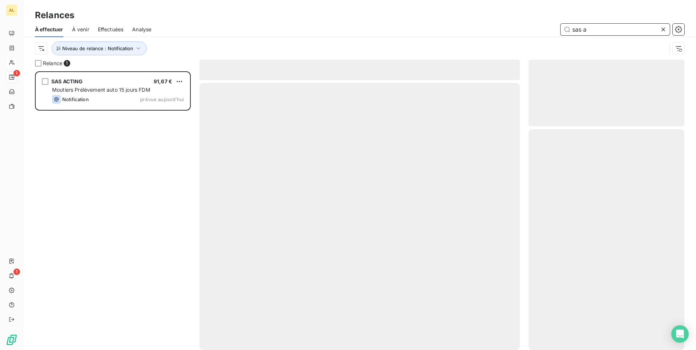
scroll to position [273, 150]
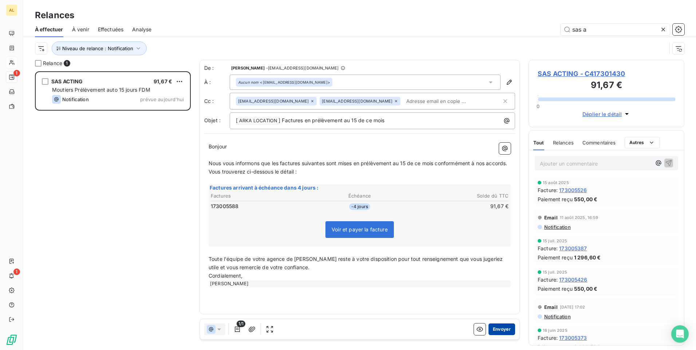
click at [504, 331] on button "Envoyer" at bounding box center [501, 329] width 27 height 12
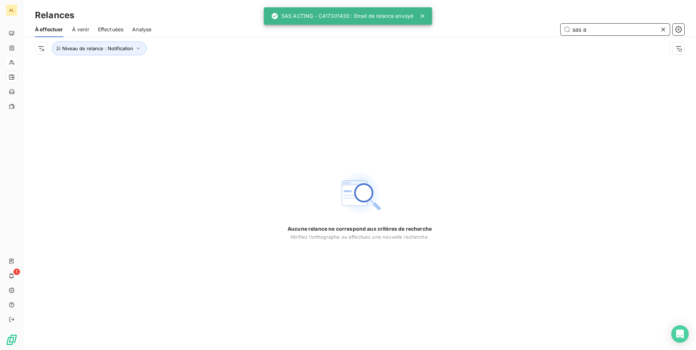
drag, startPoint x: 592, startPoint y: 28, endPoint x: 458, endPoint y: 30, distance: 134.3
click at [458, 30] on div "sas a" at bounding box center [422, 30] width 524 height 12
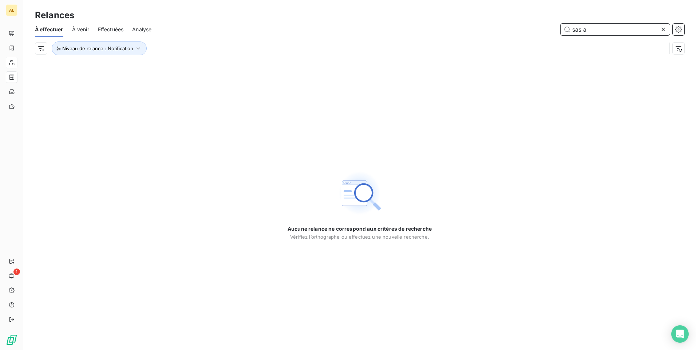
type input "v"
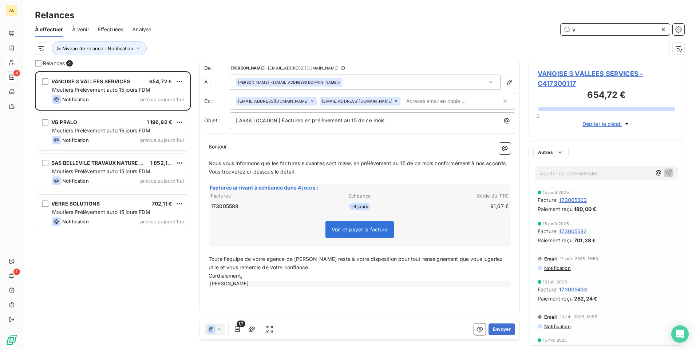
scroll to position [273, 150]
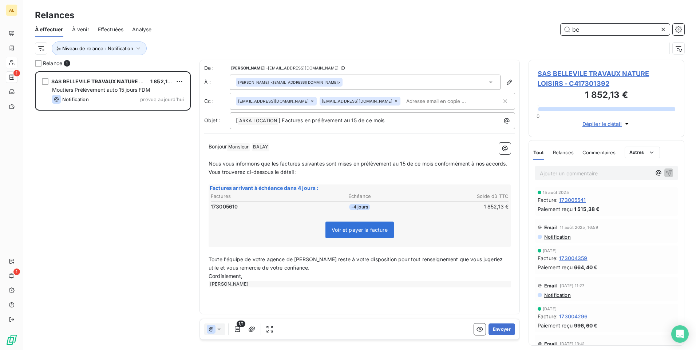
scroll to position [273, 150]
click at [504, 328] on button "Envoyer" at bounding box center [501, 329] width 27 height 12
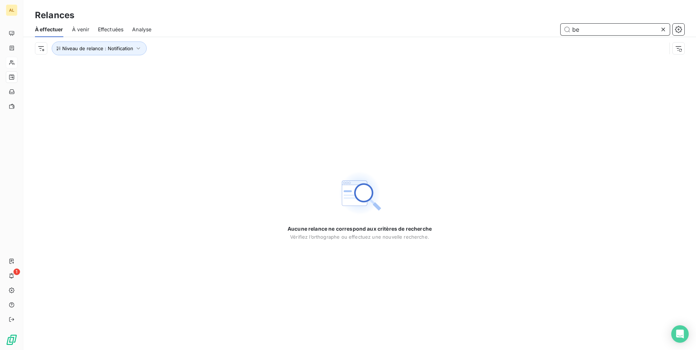
drag, startPoint x: 581, startPoint y: 33, endPoint x: 524, endPoint y: 23, distance: 58.0
click at [543, 24] on div "be" at bounding box center [422, 30] width 524 height 12
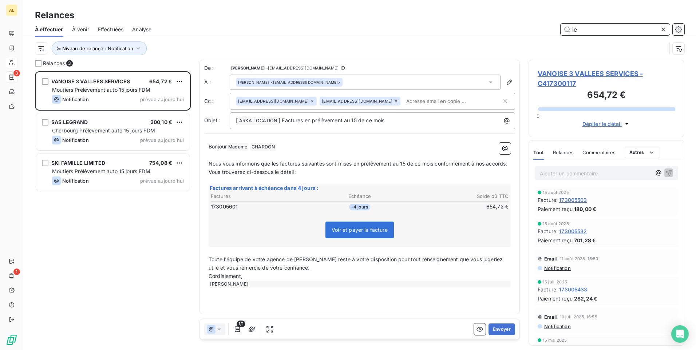
scroll to position [273, 150]
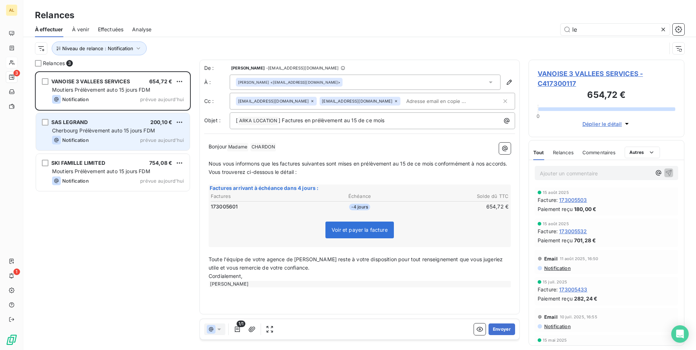
click at [109, 134] on div "Cherbourg Prélèvement auto 15 jours FDM" at bounding box center [118, 130] width 132 height 7
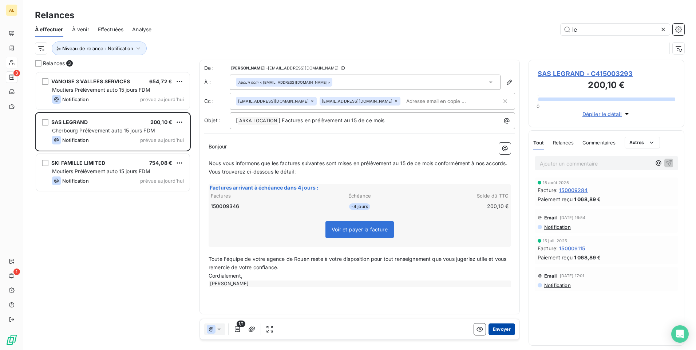
click at [503, 331] on button "Envoyer" at bounding box center [501, 329] width 27 height 12
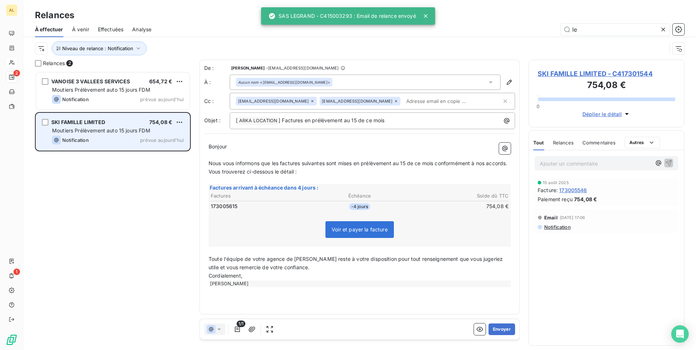
click at [124, 135] on div "SKI FAMILLE LIMITED 754,08 € Moutiers Prélèvement auto 15 jours FDM Notificatio…" at bounding box center [113, 131] width 154 height 37
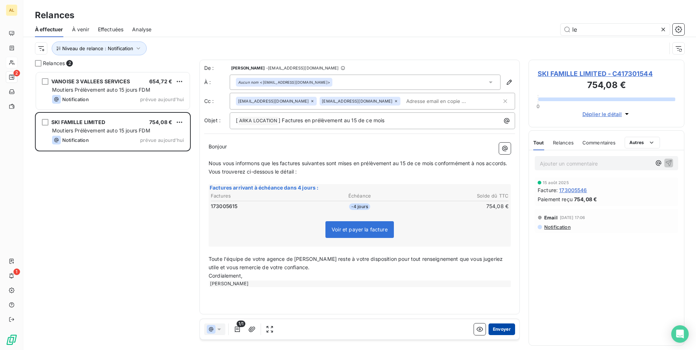
click at [503, 330] on button "Envoyer" at bounding box center [501, 329] width 27 height 12
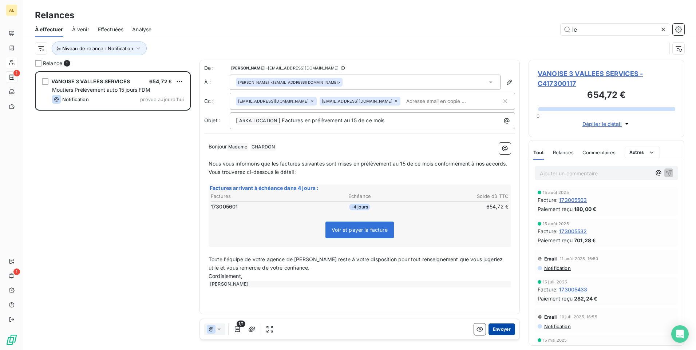
click at [499, 331] on button "Envoyer" at bounding box center [501, 329] width 27 height 12
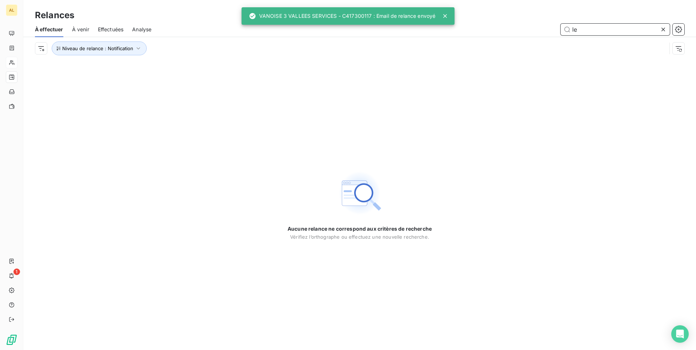
drag, startPoint x: 582, startPoint y: 30, endPoint x: 438, endPoint y: 27, distance: 144.1
click at [492, 30] on div "le" at bounding box center [422, 30] width 524 height 12
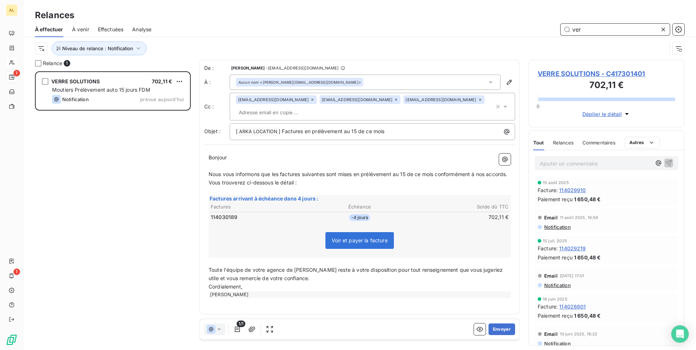
scroll to position [273, 150]
click at [499, 331] on button "Envoyer" at bounding box center [501, 329] width 27 height 12
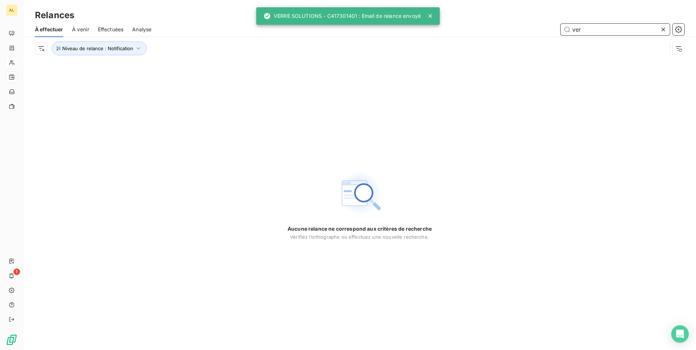
drag, startPoint x: 581, startPoint y: 31, endPoint x: 532, endPoint y: 25, distance: 49.9
click at [551, 25] on div "ver" at bounding box center [422, 30] width 524 height 12
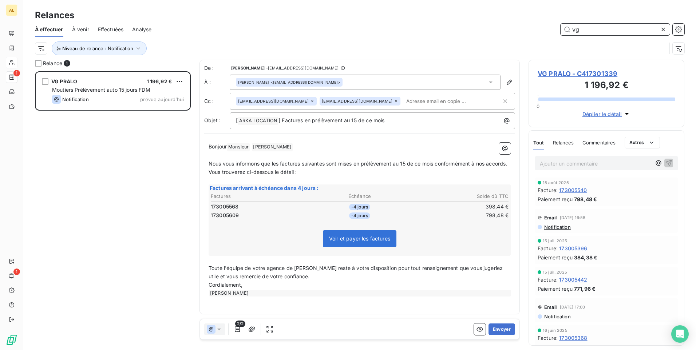
scroll to position [273, 150]
click at [499, 329] on button "Envoyer" at bounding box center [501, 329] width 27 height 12
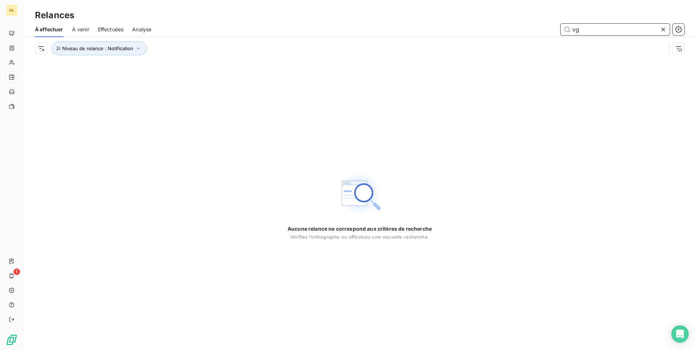
drag, startPoint x: 571, startPoint y: 31, endPoint x: 497, endPoint y: 29, distance: 74.6
click at [512, 31] on div "vg" at bounding box center [422, 30] width 524 height 12
type input "ac"
click at [104, 51] on span "Niveau de relance : Notification" at bounding box center [97, 48] width 71 height 6
drag, startPoint x: 589, startPoint y: 27, endPoint x: 454, endPoint y: 36, distance: 134.6
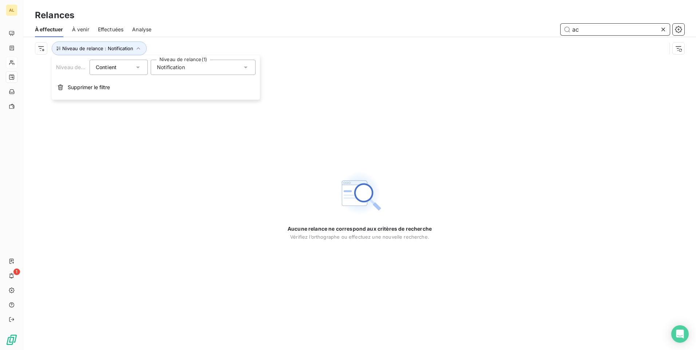
click at [553, 35] on div "À effectuer À venir Effectuées Analyse ac" at bounding box center [359, 29] width 672 height 15
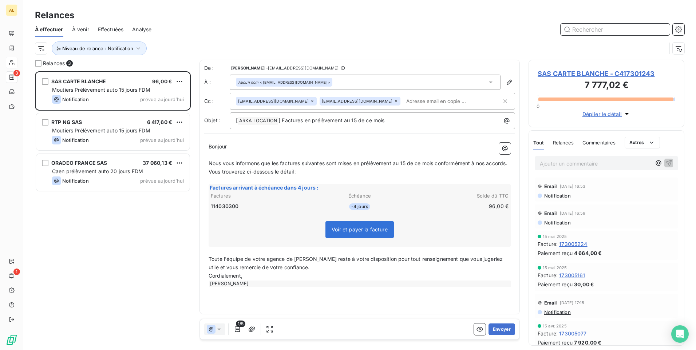
scroll to position [273, 150]
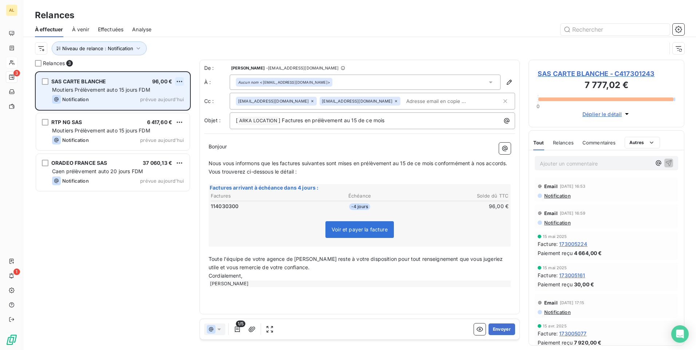
click at [180, 83] on html "AL 3 1 Relances À effectuer À venir Effectuées Analyse Niveau de relance : Noti…" at bounding box center [348, 175] width 696 height 350
click at [156, 109] on div "Passer cette action" at bounding box center [147, 109] width 65 height 12
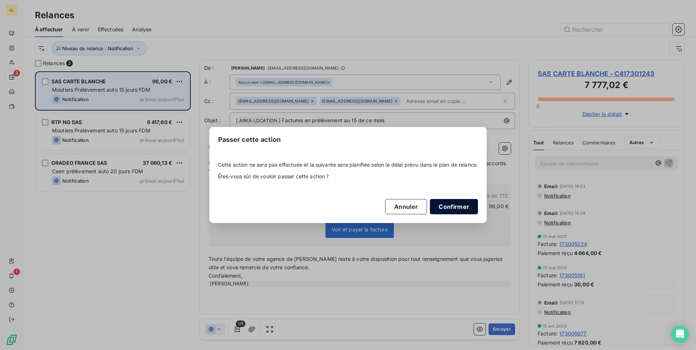
click at [448, 201] on button "Confirmer" at bounding box center [454, 206] width 48 height 15
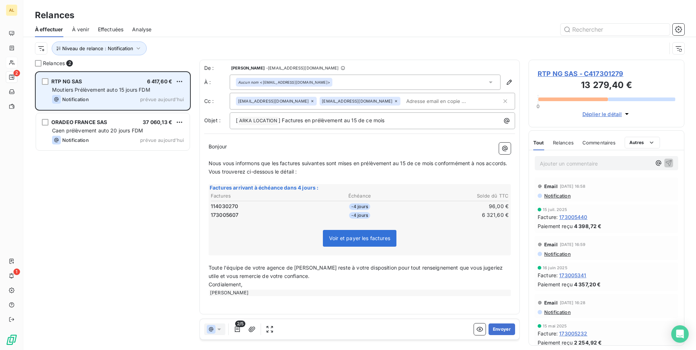
click at [178, 76] on div "RTP NG SAS 6 417,60 € Moutiers Prélèvement auto 15 jours FDM Notification prévu…" at bounding box center [113, 90] width 154 height 37
click at [180, 78] on html "AL 2 1 Relances À effectuer À venir Effectuées Analyse Niveau de relance : Noti…" at bounding box center [348, 175] width 696 height 350
click at [154, 110] on div "Passer cette action" at bounding box center [147, 109] width 65 height 12
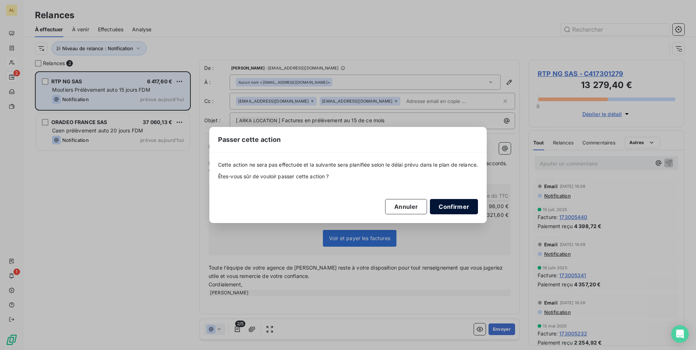
click at [455, 199] on button "Confirmer" at bounding box center [454, 206] width 48 height 15
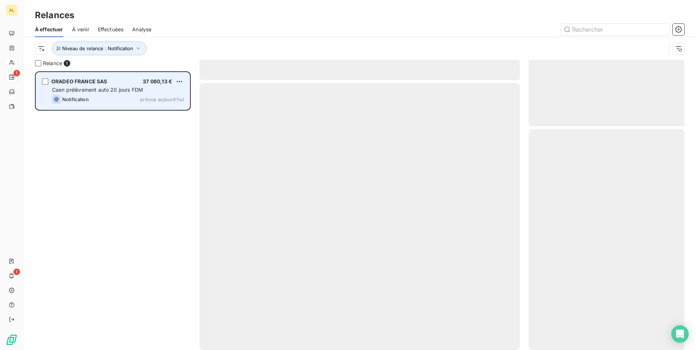
click at [108, 93] on div "Caen prélèvement auto 20 jours FDM" at bounding box center [118, 89] width 132 height 7
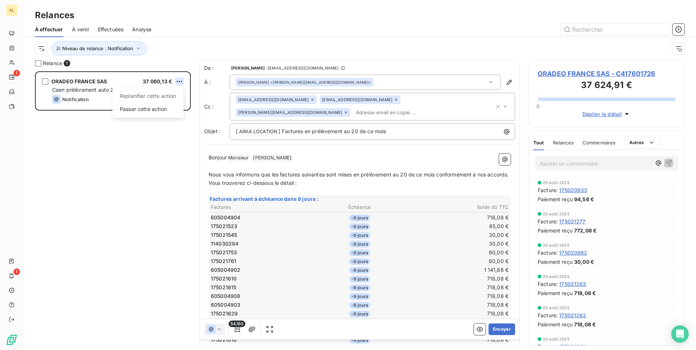
click at [176, 82] on html "AL 1 1 Relances À effectuer À venir Effectuées Analyse Niveau de relance : Noti…" at bounding box center [348, 175] width 696 height 350
click at [154, 106] on div "Passer cette action" at bounding box center [147, 109] width 65 height 12
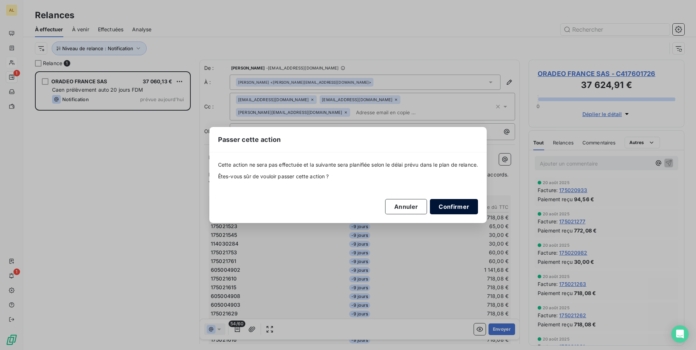
click at [444, 207] on button "Confirmer" at bounding box center [454, 206] width 48 height 15
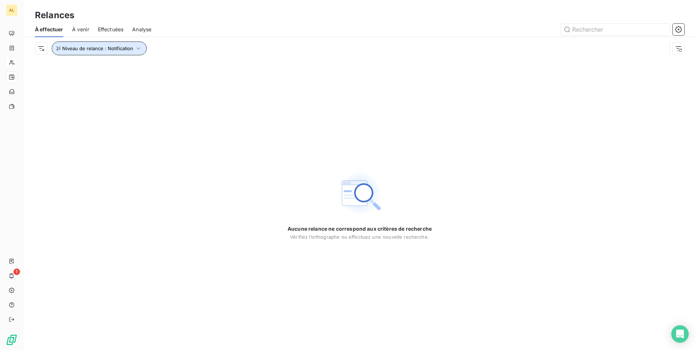
click at [111, 50] on span "Niveau de relance : Notification" at bounding box center [97, 48] width 71 height 6
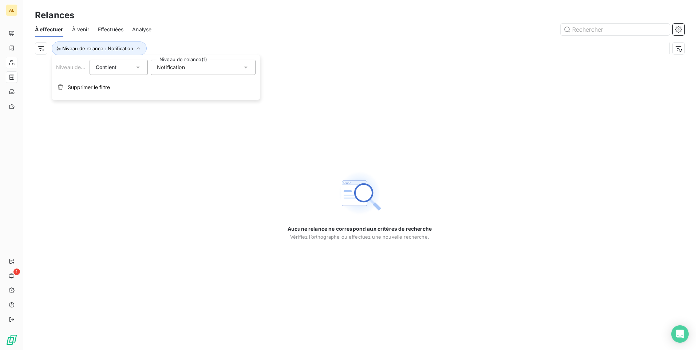
click at [184, 68] on span "Notification" at bounding box center [171, 67] width 28 height 7
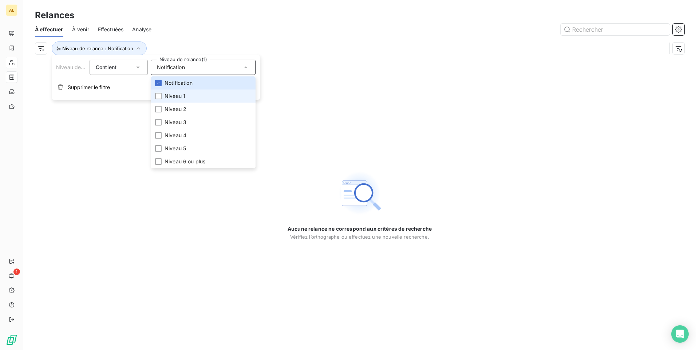
click at [178, 92] on span "Niveau 1" at bounding box center [174, 95] width 21 height 7
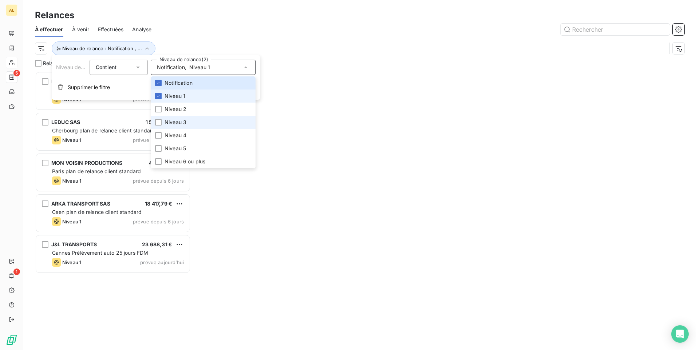
scroll to position [273, 150]
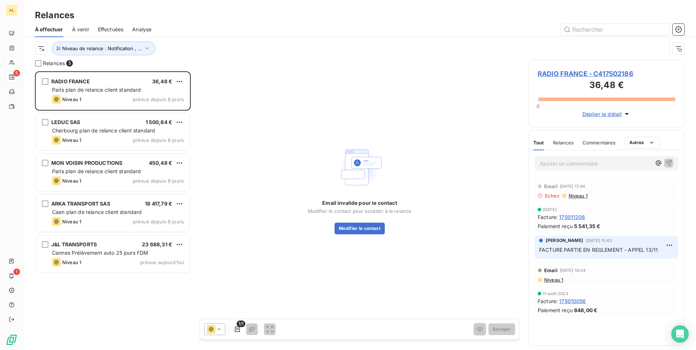
click at [221, 26] on div at bounding box center [422, 30] width 524 height 12
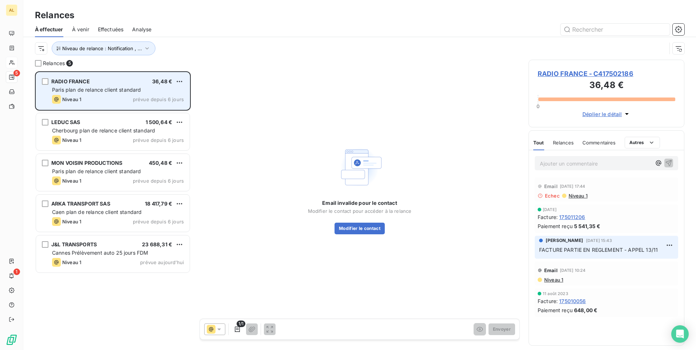
click at [106, 88] on span "Paris plan de relance client standard" at bounding box center [96, 90] width 89 height 6
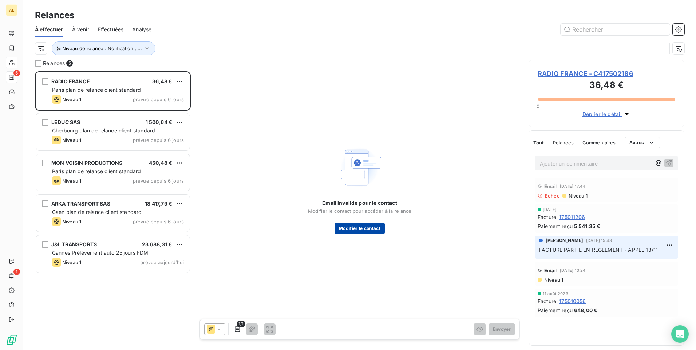
click at [345, 229] on button "Modifier le contact" at bounding box center [359, 229] width 50 height 12
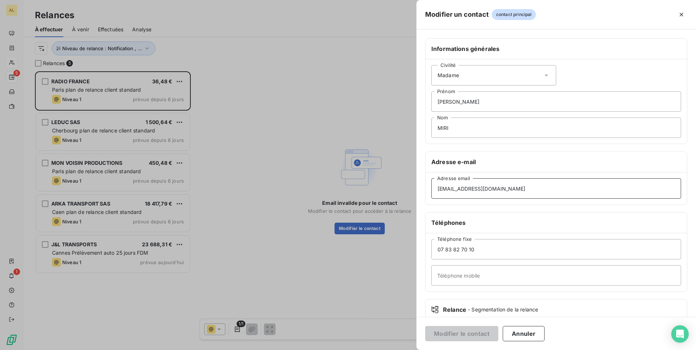
drag, startPoint x: 426, startPoint y: 196, endPoint x: 417, endPoint y: 196, distance: 9.1
click at [417, 196] on div "Informations générales Civilité Madame [PERSON_NAME] Nom Adresse e-mail [EMAIL_…" at bounding box center [555, 199] width 279 height 323
paste input "p.ndemirjian@electronlibreprod"
drag, startPoint x: 525, startPoint y: 187, endPoint x: 520, endPoint y: 188, distance: 5.1
click at [525, 187] on input "p.ndemirjian@electronlibreprod" at bounding box center [556, 188] width 250 height 20
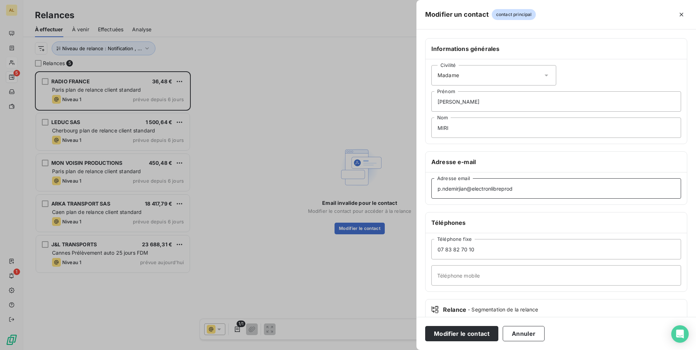
click at [514, 186] on input "p.ndemirjian@electronlibreprod" at bounding box center [556, 188] width 250 height 20
drag, startPoint x: 500, startPoint y: 190, endPoint x: 425, endPoint y: 191, distance: 75.3
click at [425, 191] on div "Adresse e-mail p.ndemirjian@electronlibreprod Adresse email" at bounding box center [556, 177] width 262 height 53
paste input "[EMAIL_ADDRESS][DOMAIN_NAME]"
type input "[EMAIL_ADDRESS][DOMAIN_NAME]"
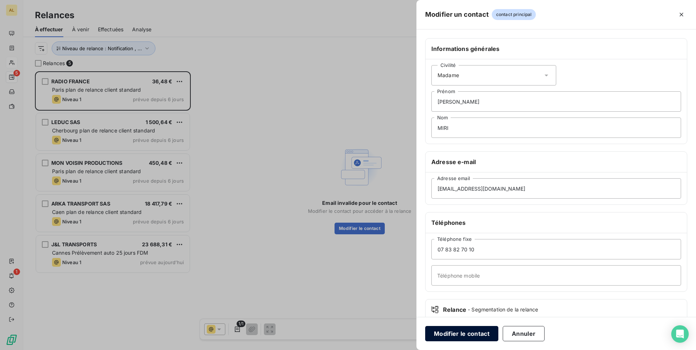
click at [465, 334] on button "Modifier le contact" at bounding box center [461, 333] width 73 height 15
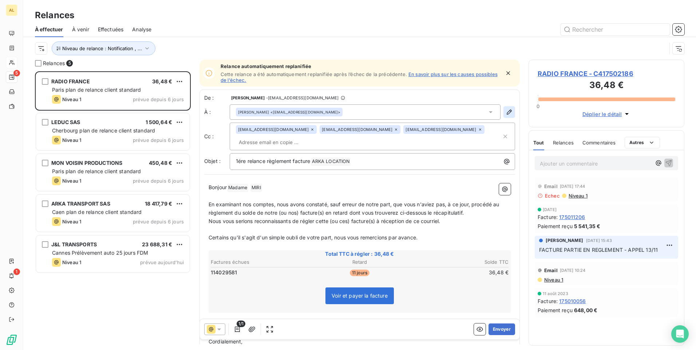
click at [505, 112] on icon "button" at bounding box center [508, 111] width 7 height 7
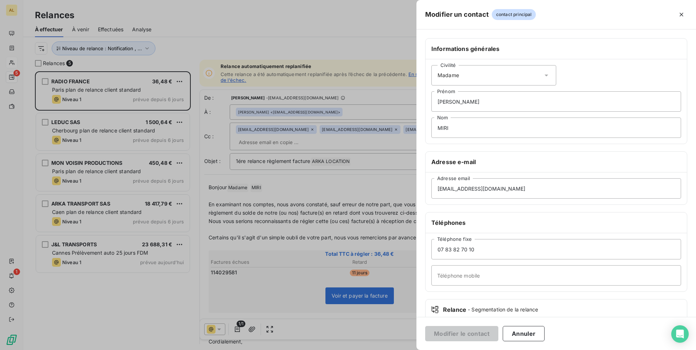
click at [322, 143] on div at bounding box center [348, 175] width 696 height 350
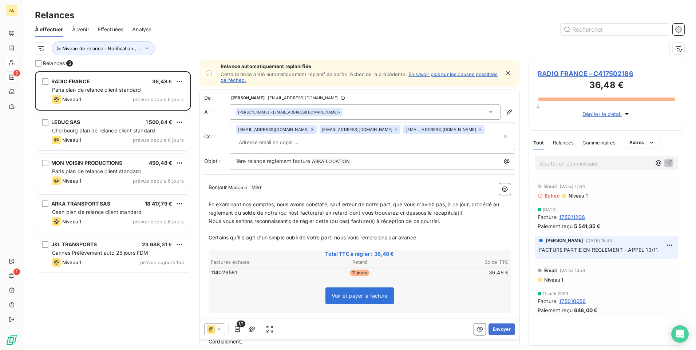
click at [478, 129] on icon at bounding box center [480, 129] width 4 height 4
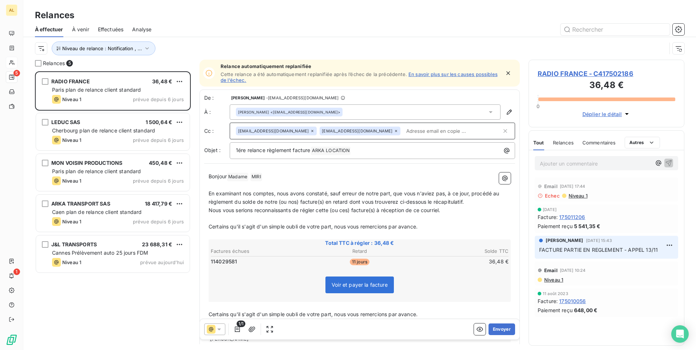
click at [394, 131] on icon at bounding box center [396, 131] width 4 height 4
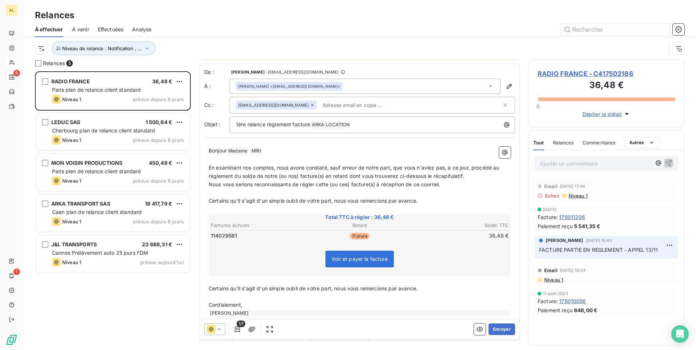
scroll to position [0, 0]
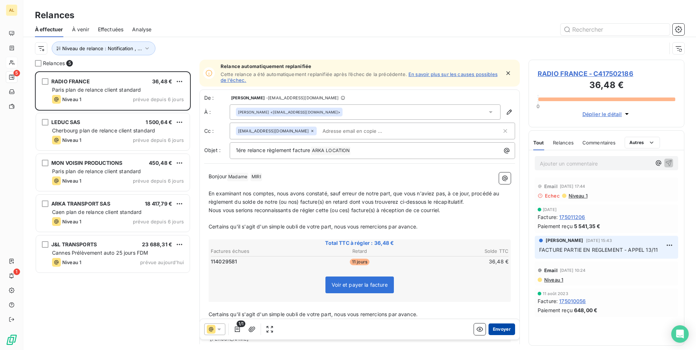
click at [501, 332] on button "Envoyer" at bounding box center [501, 329] width 27 height 12
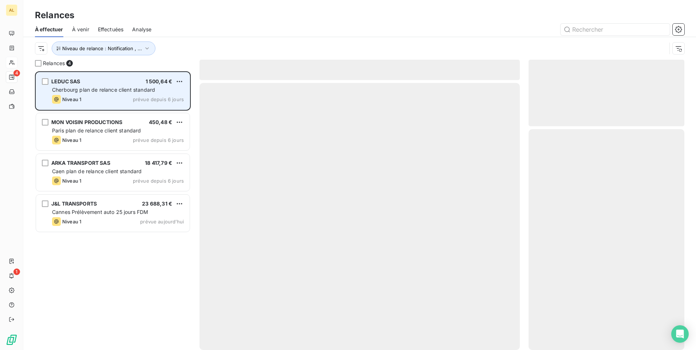
click at [91, 84] on div "LEDUC SAS 1 500,64 €" at bounding box center [118, 81] width 132 height 7
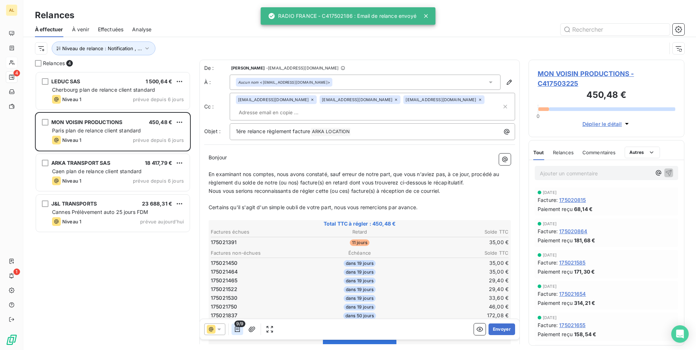
click at [238, 331] on icon "button" at bounding box center [237, 329] width 7 height 7
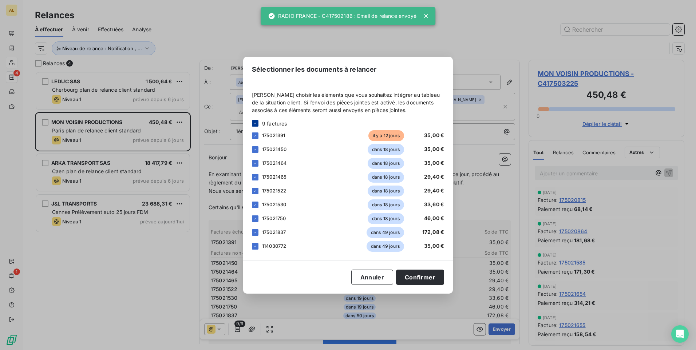
click at [254, 125] on icon at bounding box center [255, 123] width 4 height 4
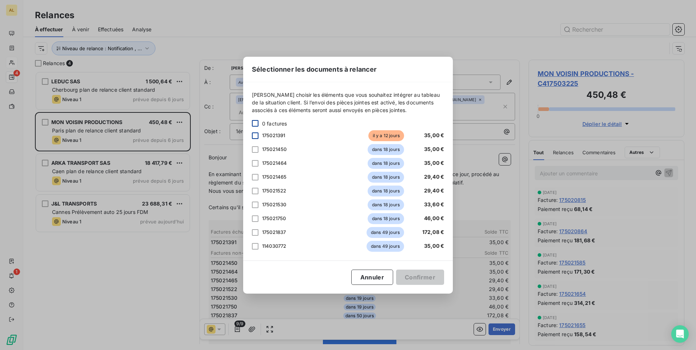
click at [254, 136] on div at bounding box center [255, 135] width 7 height 7
click at [405, 280] on button "Confirmer" at bounding box center [420, 277] width 48 height 15
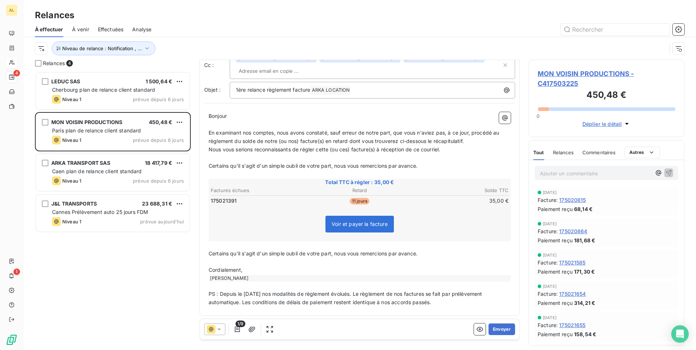
scroll to position [43, 0]
click at [236, 329] on icon "button" at bounding box center [237, 329] width 7 height 7
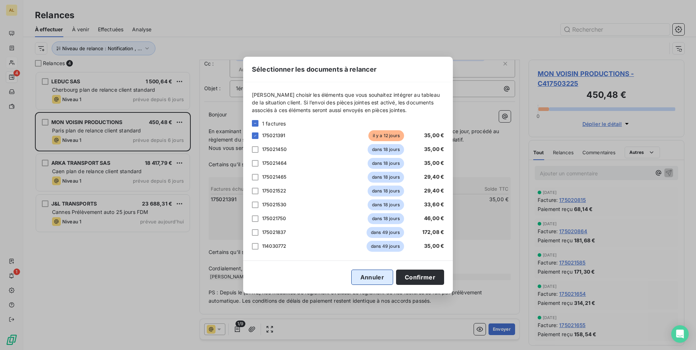
drag, startPoint x: 371, startPoint y: 281, endPoint x: 371, endPoint y: 274, distance: 7.7
click at [371, 281] on button "Annuler" at bounding box center [372, 277] width 42 height 15
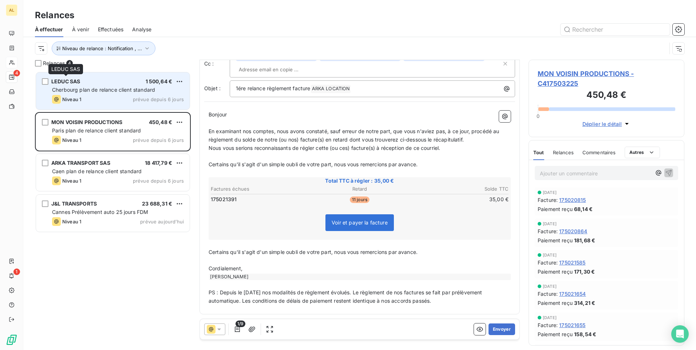
click at [80, 81] on span "LEDUC SAS" at bounding box center [65, 81] width 29 height 6
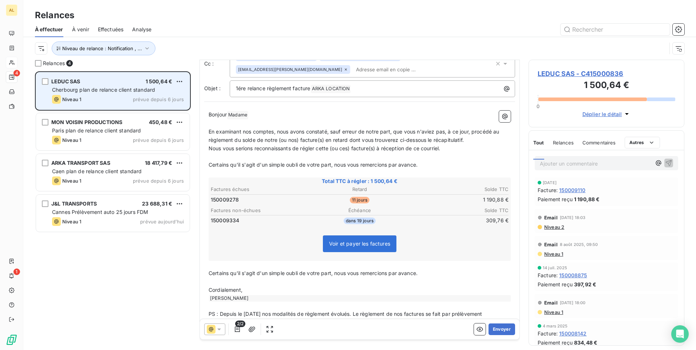
scroll to position [17, 0]
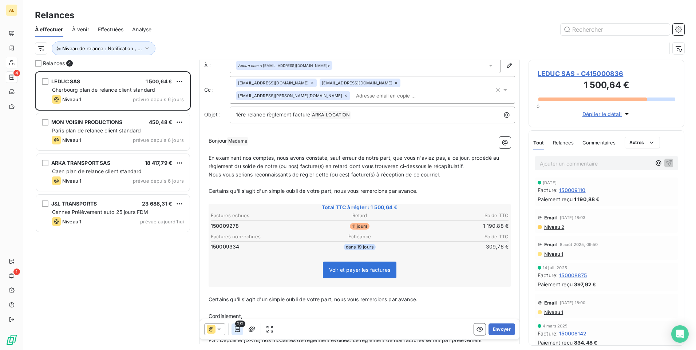
click at [240, 327] on icon "button" at bounding box center [237, 329] width 7 height 7
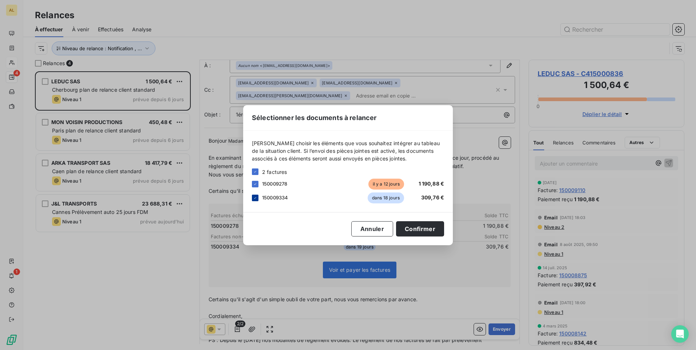
click at [254, 198] on icon at bounding box center [255, 198] width 4 height 4
click at [412, 226] on button "Confirmer" at bounding box center [420, 228] width 48 height 15
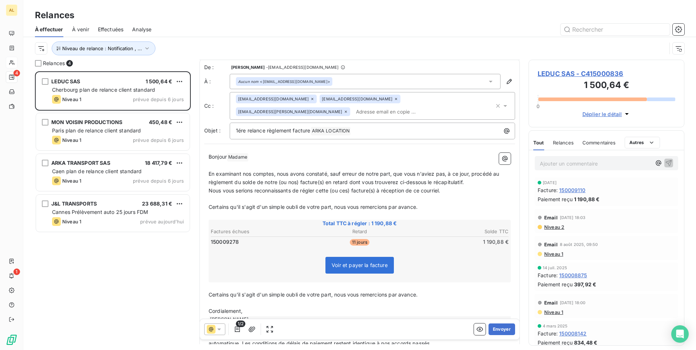
scroll to position [0, 0]
click at [493, 328] on button "Envoyer" at bounding box center [501, 329] width 27 height 12
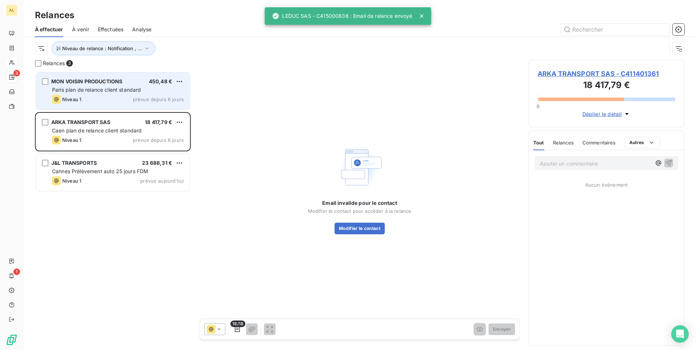
click at [124, 91] on span "Paris plan de relance client standard" at bounding box center [96, 90] width 89 height 6
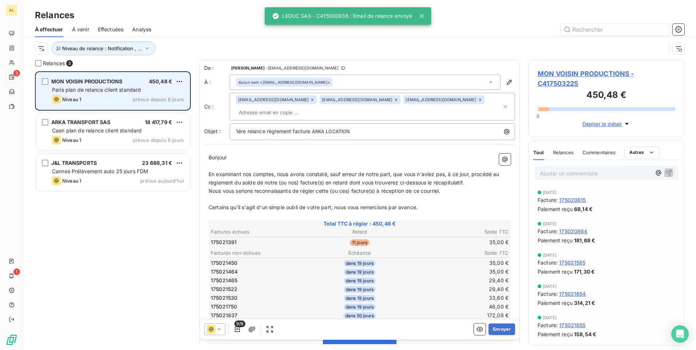
click at [142, 96] on span "prévue depuis 6 jours" at bounding box center [158, 99] width 51 height 6
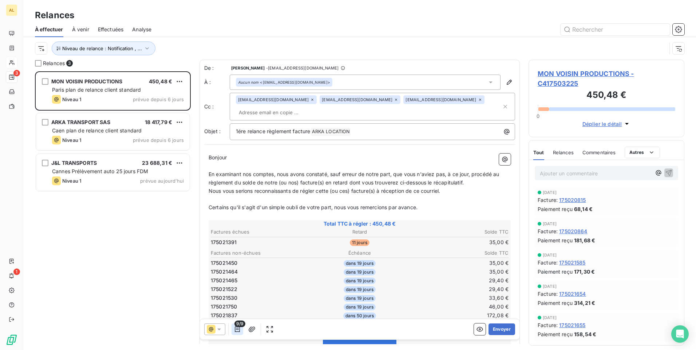
click at [239, 332] on icon "button" at bounding box center [237, 329] width 5 height 6
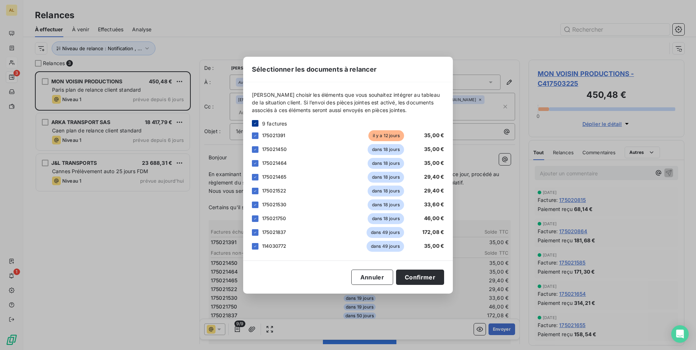
click at [253, 122] on icon at bounding box center [255, 123] width 4 height 4
click at [252, 135] on div at bounding box center [255, 135] width 7 height 7
click at [413, 277] on button "Confirmer" at bounding box center [420, 277] width 48 height 15
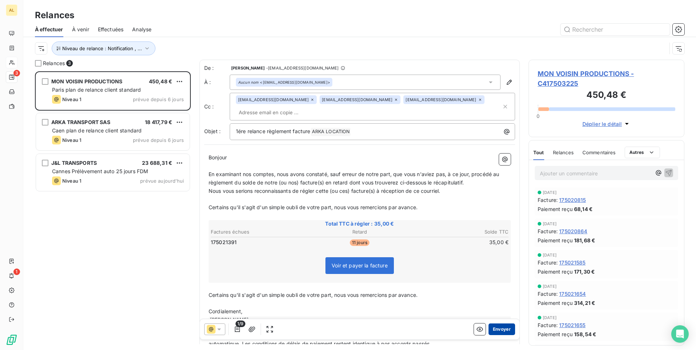
click at [496, 324] on button "Envoyer" at bounding box center [501, 329] width 27 height 12
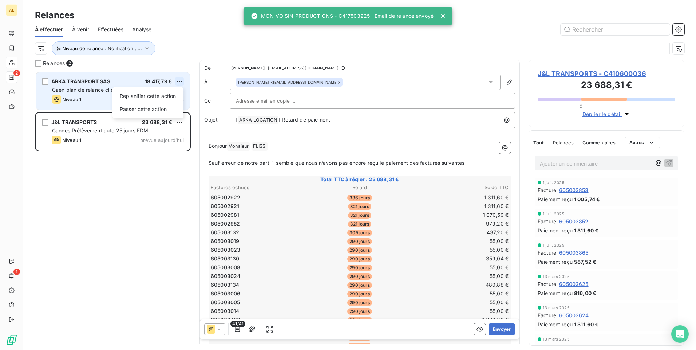
click at [179, 82] on html "AL 2 1 Relances À effectuer À venir Effectuées Analyse Niveau de relance : Noti…" at bounding box center [348, 175] width 696 height 350
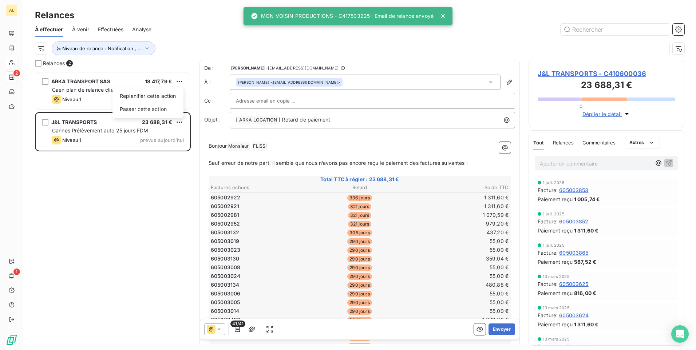
click at [105, 100] on html "AL 2 1 Relances À effectuer À venir Effectuées Analyse Niveau de relance : Noti…" at bounding box center [348, 175] width 696 height 350
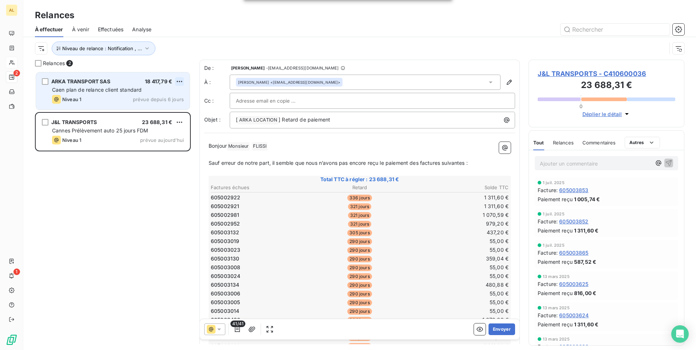
click at [180, 81] on html "AL 2 1 Relances À effectuer À venir Effectuées Analyse Niveau de relance : Noti…" at bounding box center [348, 175] width 696 height 350
click at [162, 106] on div "Passer cette action" at bounding box center [147, 109] width 65 height 12
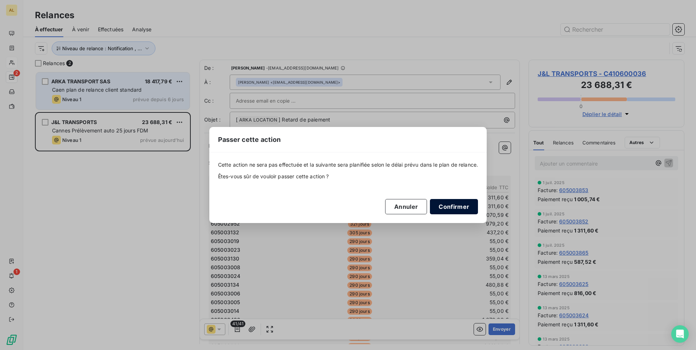
click at [457, 205] on button "Confirmer" at bounding box center [454, 206] width 48 height 15
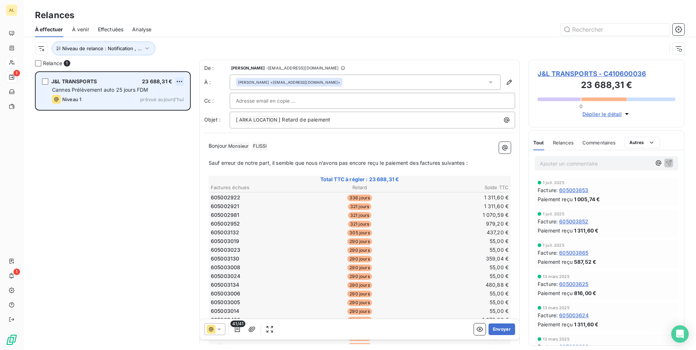
click at [177, 81] on html "AL 1 1 Relances À effectuer À venir Effectuées Analyse Niveau de relance : Noti…" at bounding box center [348, 175] width 696 height 350
click at [160, 110] on div "Passer cette action" at bounding box center [147, 109] width 65 height 12
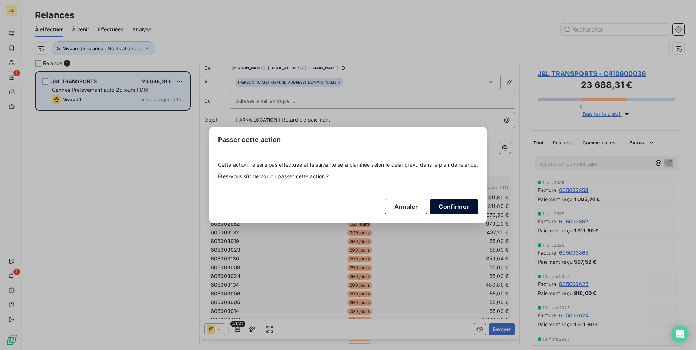
click at [442, 209] on button "Confirmer" at bounding box center [454, 206] width 48 height 15
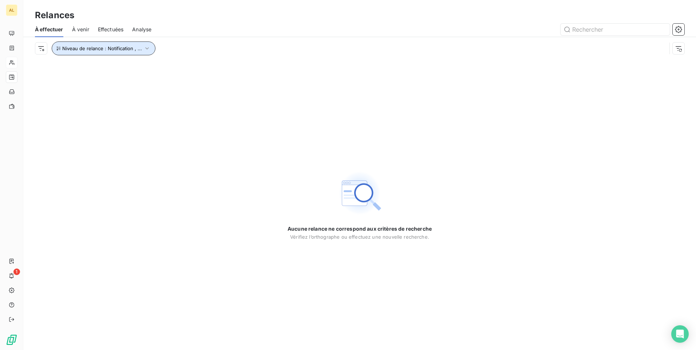
click at [105, 50] on span "Niveau de relance : Notification , ..." at bounding box center [102, 48] width 80 height 6
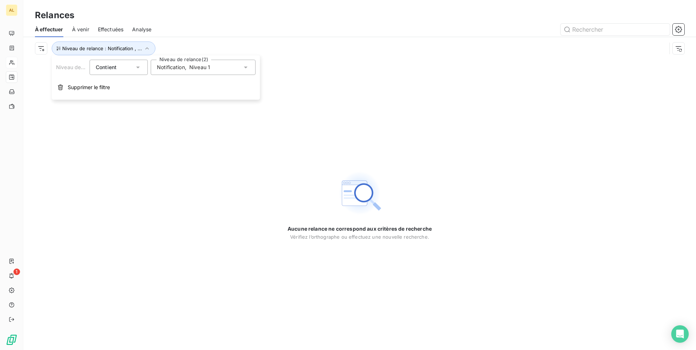
click at [187, 65] on div "Notification , Niveau 1" at bounding box center [183, 67] width 53 height 7
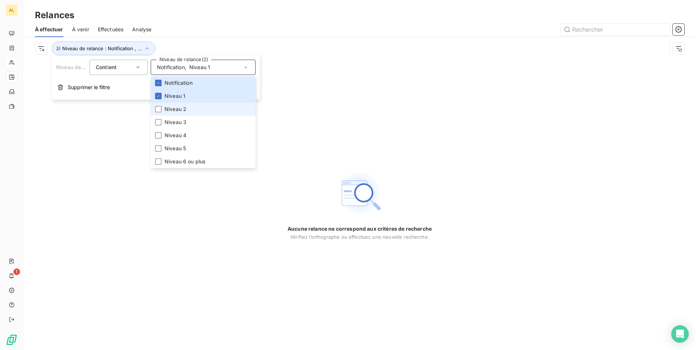
click at [182, 108] on span "Niveau 2" at bounding box center [175, 109] width 22 height 7
click at [175, 97] on span "Niveau 1" at bounding box center [174, 95] width 21 height 7
click at [179, 85] on span "Notification" at bounding box center [178, 82] width 28 height 7
